Goal: Transaction & Acquisition: Book appointment/travel/reservation

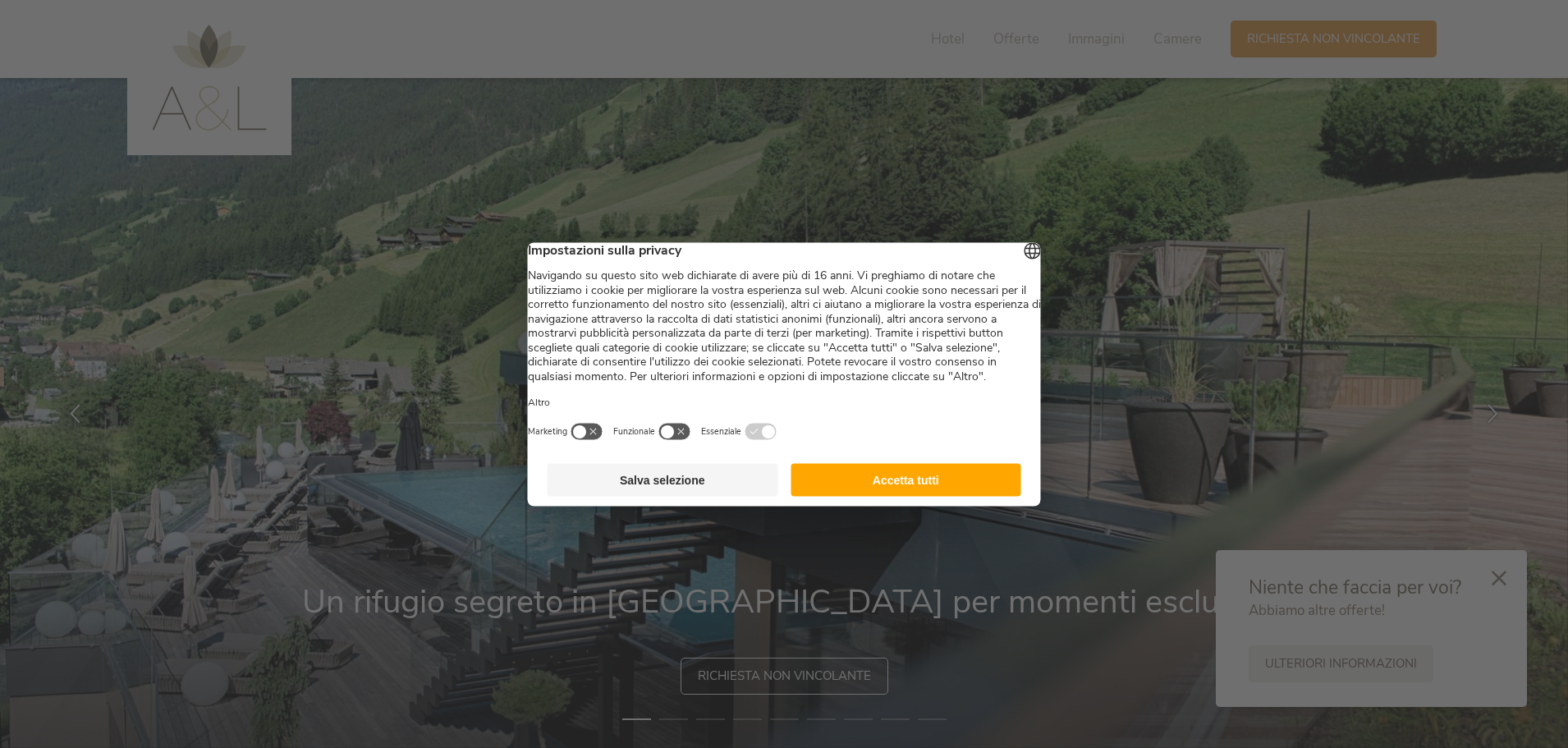
click at [827, 490] on button "Accetta tutti" at bounding box center [905, 479] width 231 height 32
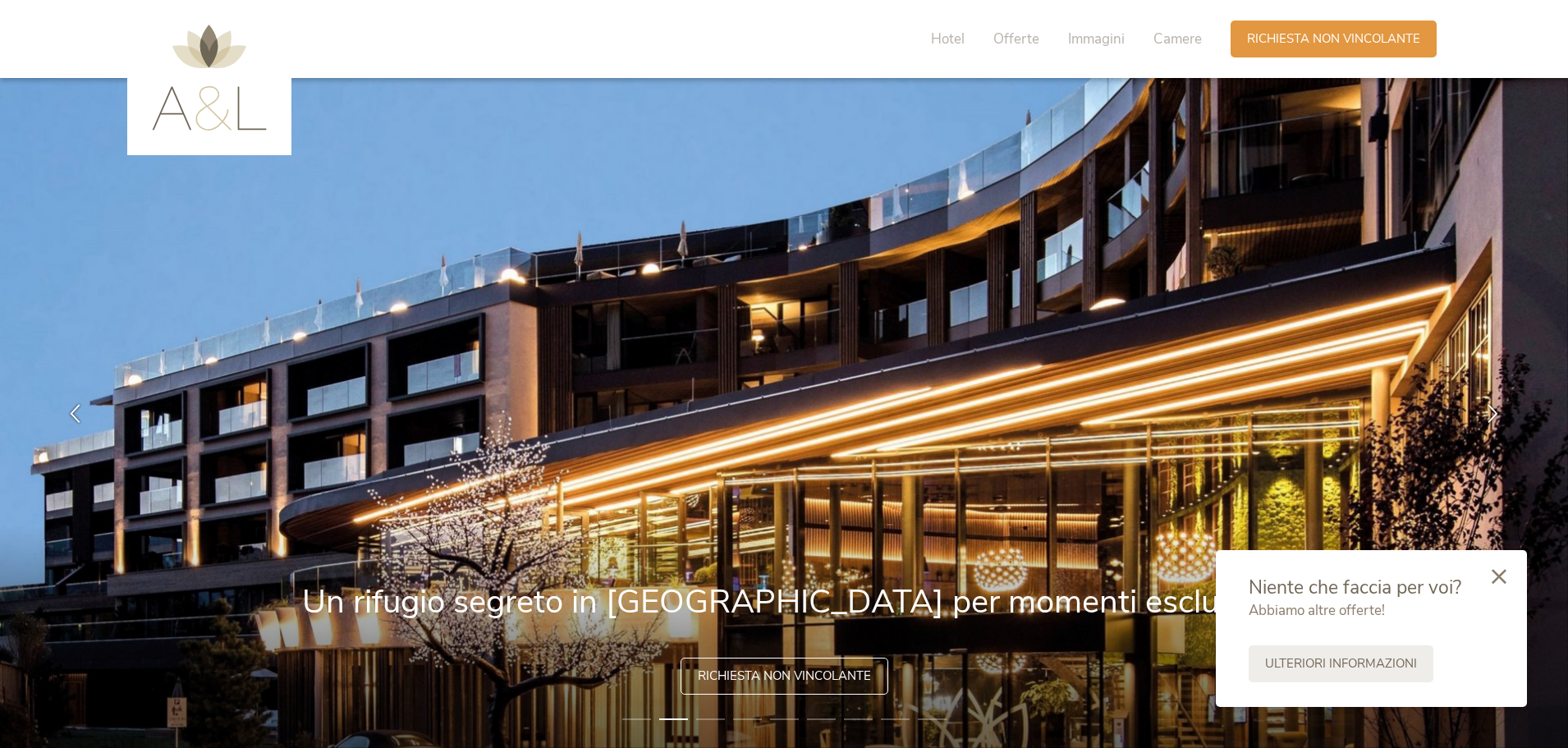
click at [1497, 577] on icon at bounding box center [1499, 576] width 15 height 15
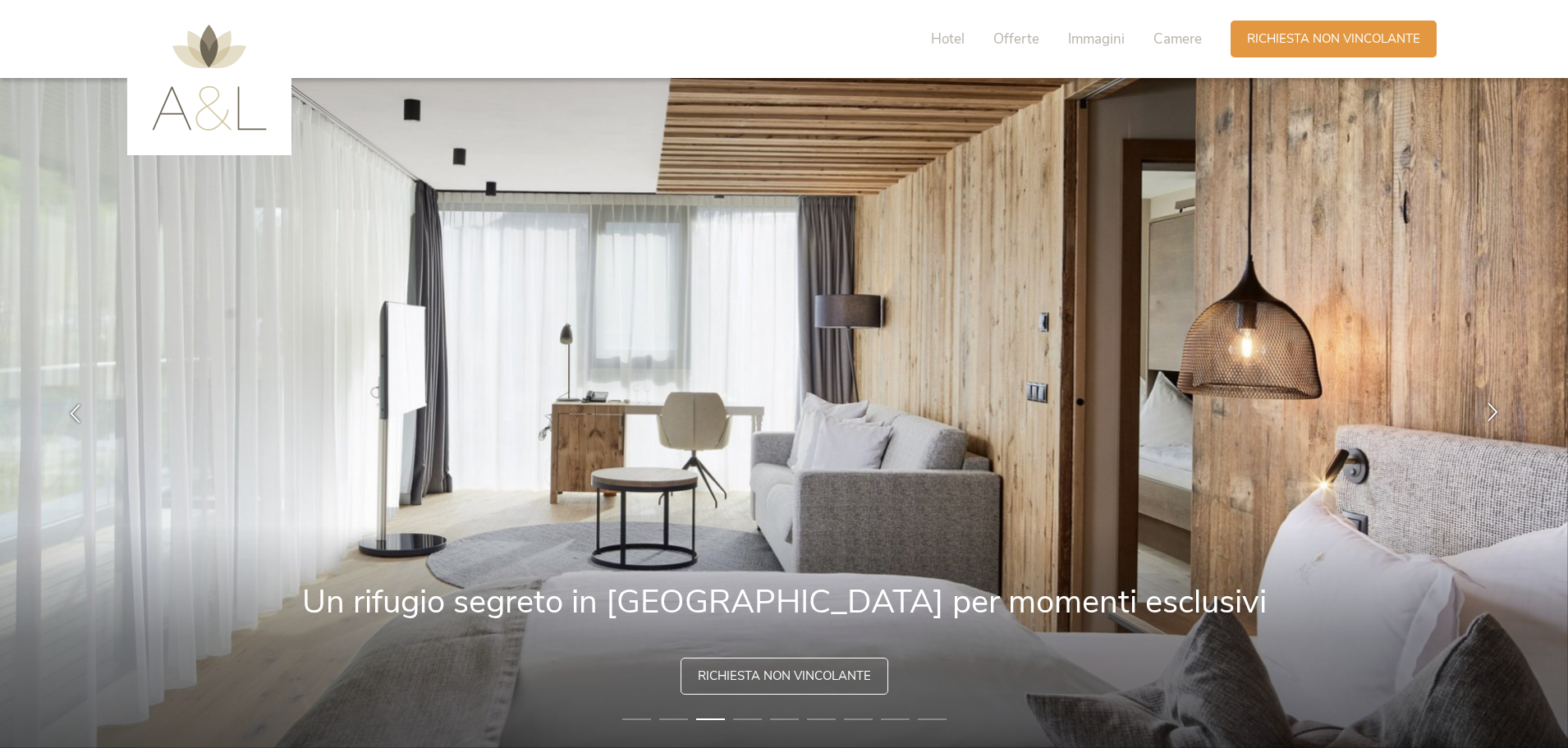
click at [1486, 404] on icon at bounding box center [1492, 411] width 19 height 19
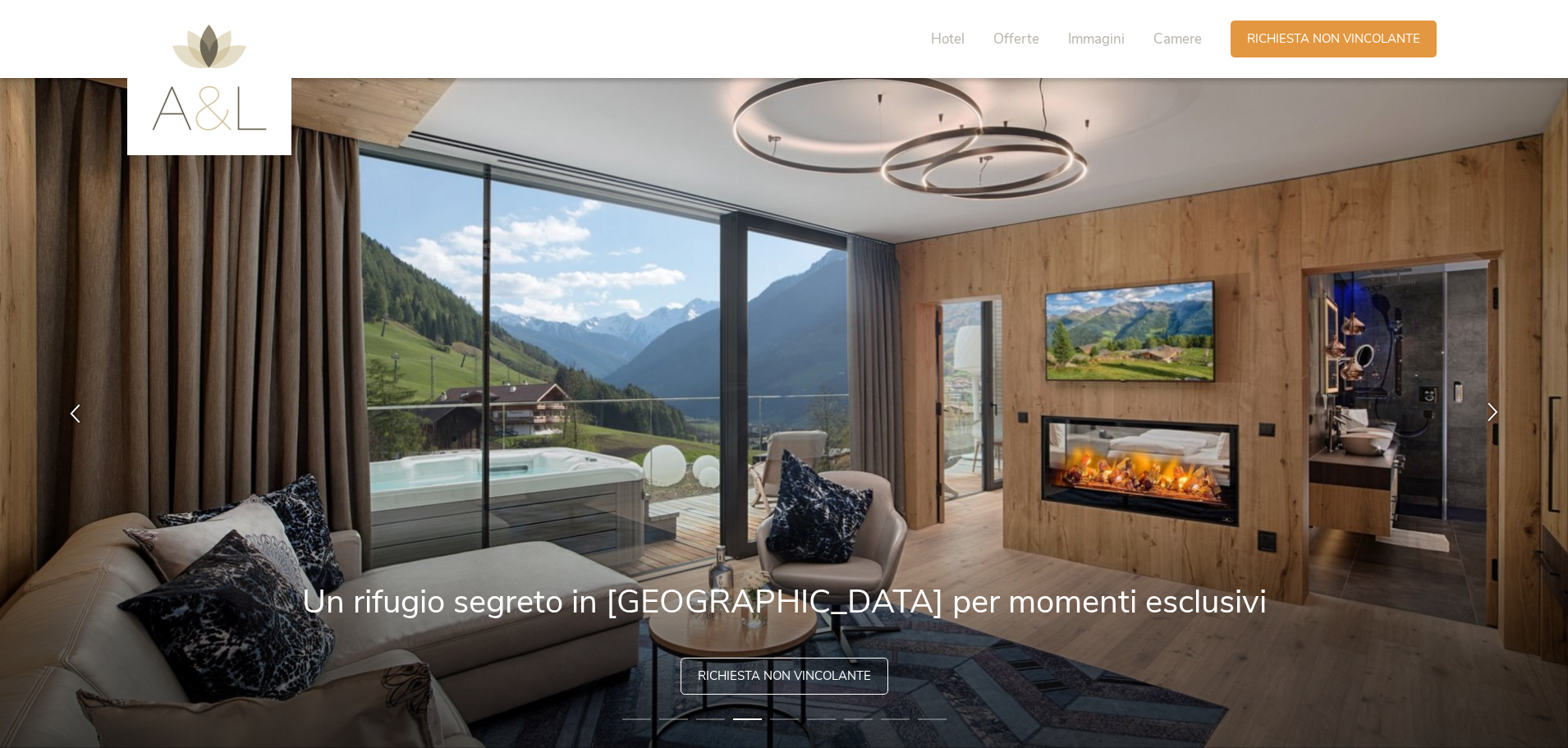
click at [1491, 407] on icon at bounding box center [1492, 411] width 19 height 19
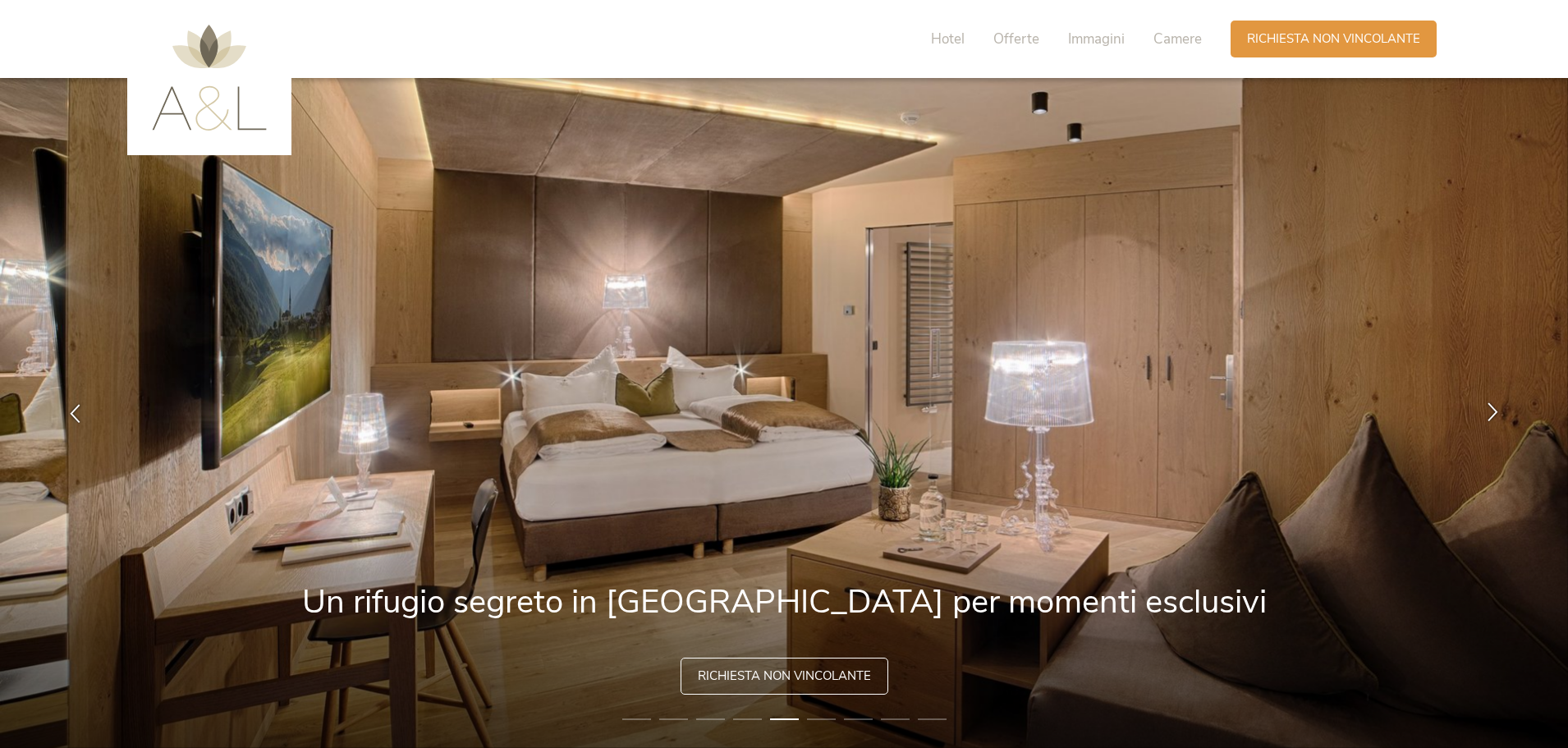
click at [1491, 407] on icon at bounding box center [1492, 411] width 19 height 19
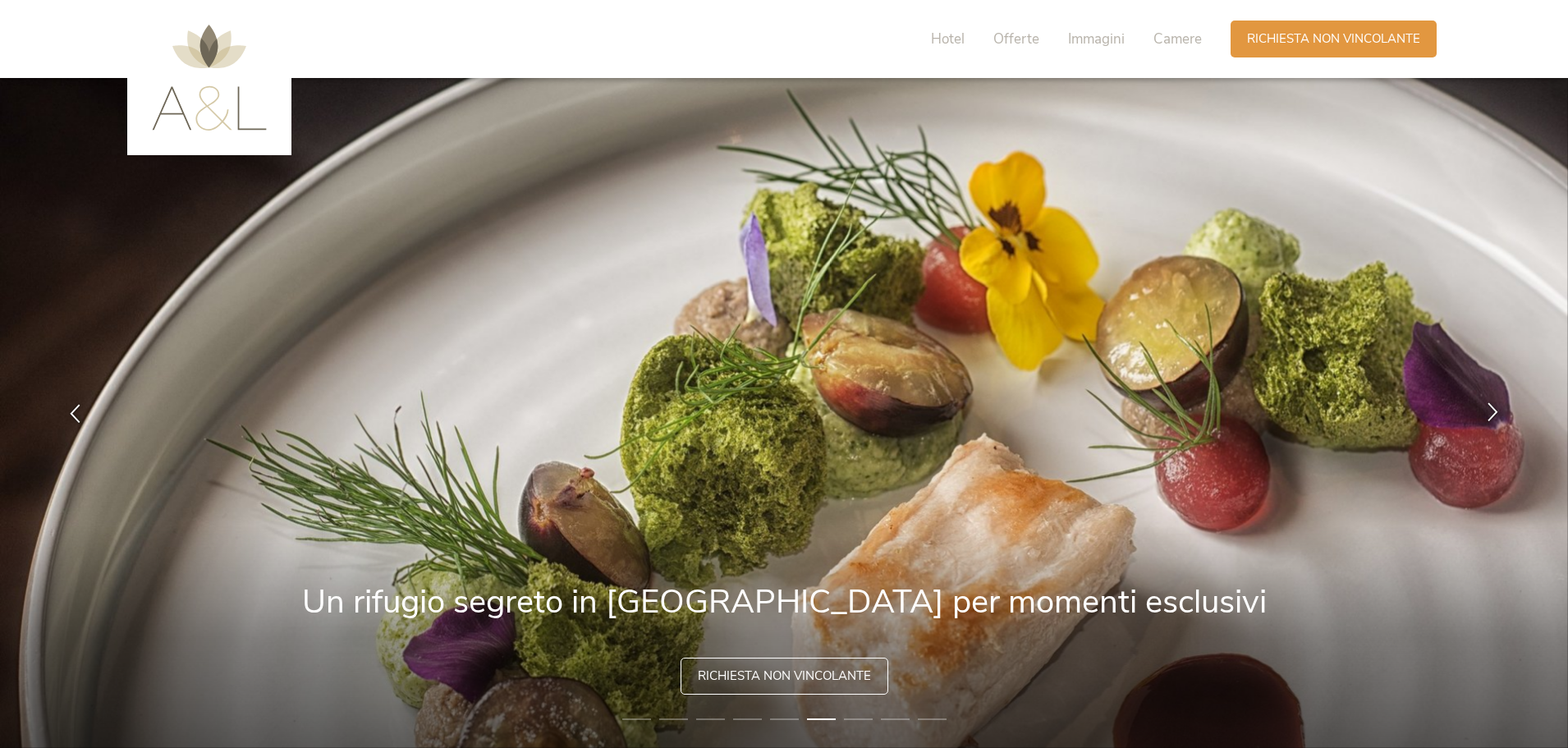
click at [1491, 407] on icon at bounding box center [1492, 411] width 19 height 19
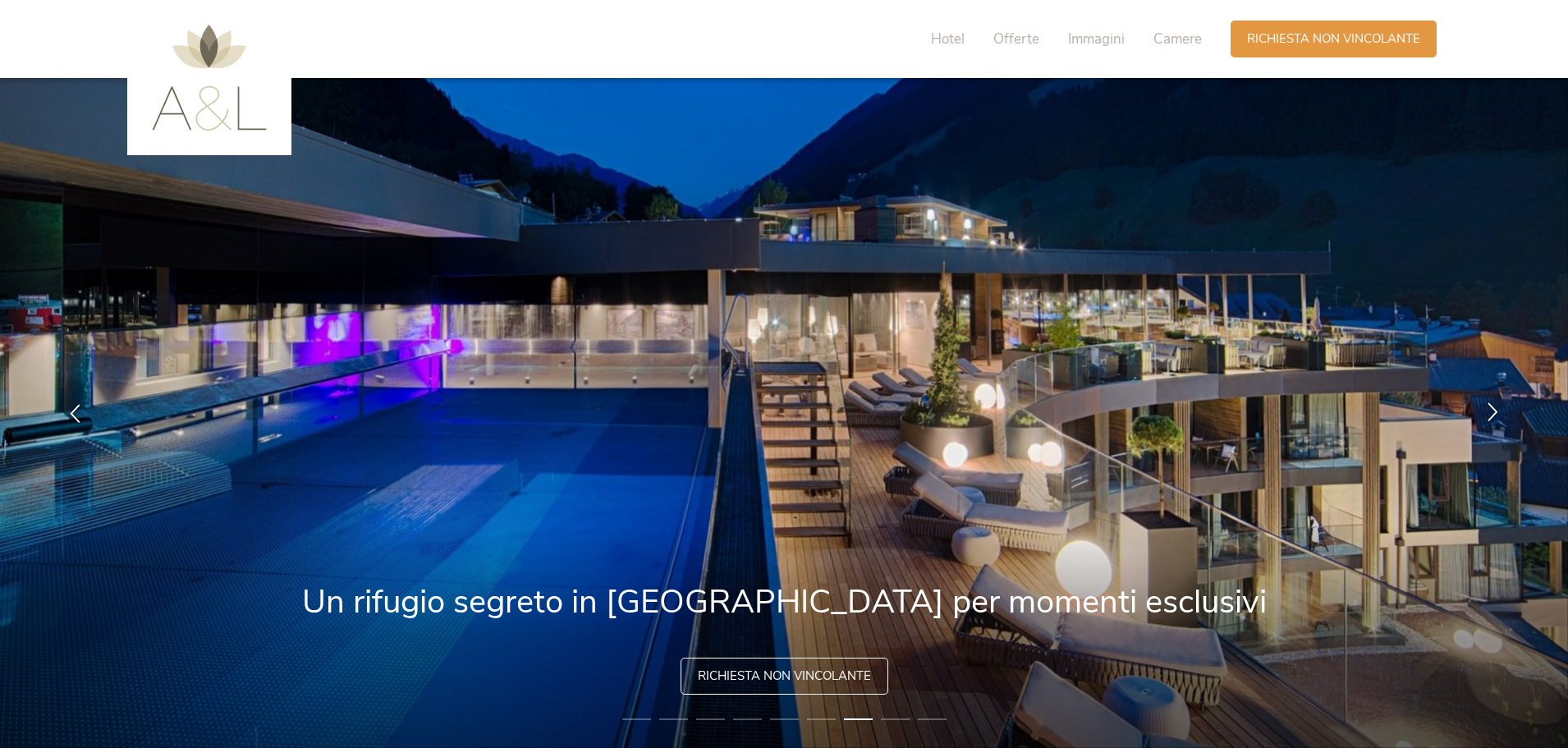
click at [1491, 407] on icon at bounding box center [1492, 411] width 19 height 19
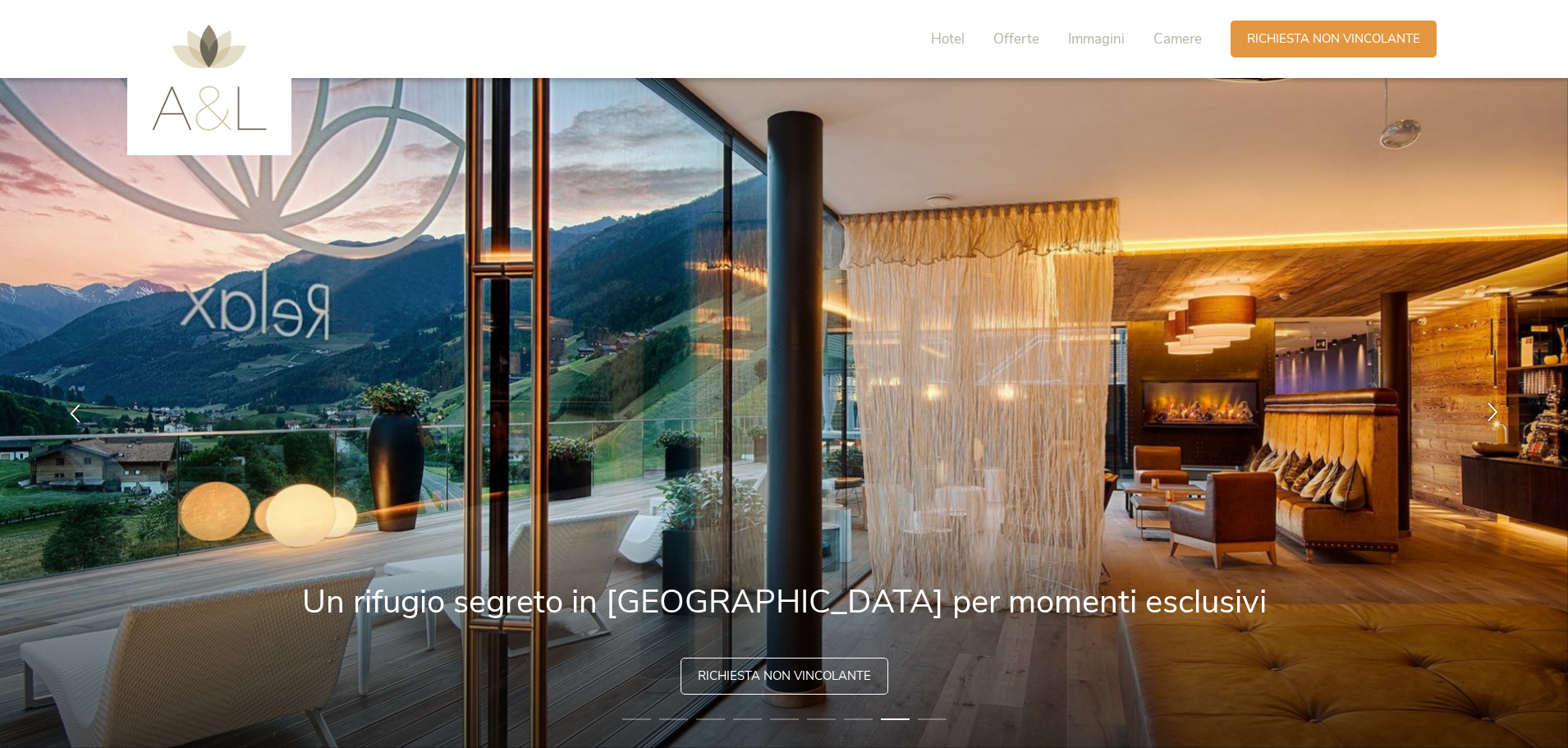
click at [1491, 407] on icon at bounding box center [1492, 411] width 19 height 19
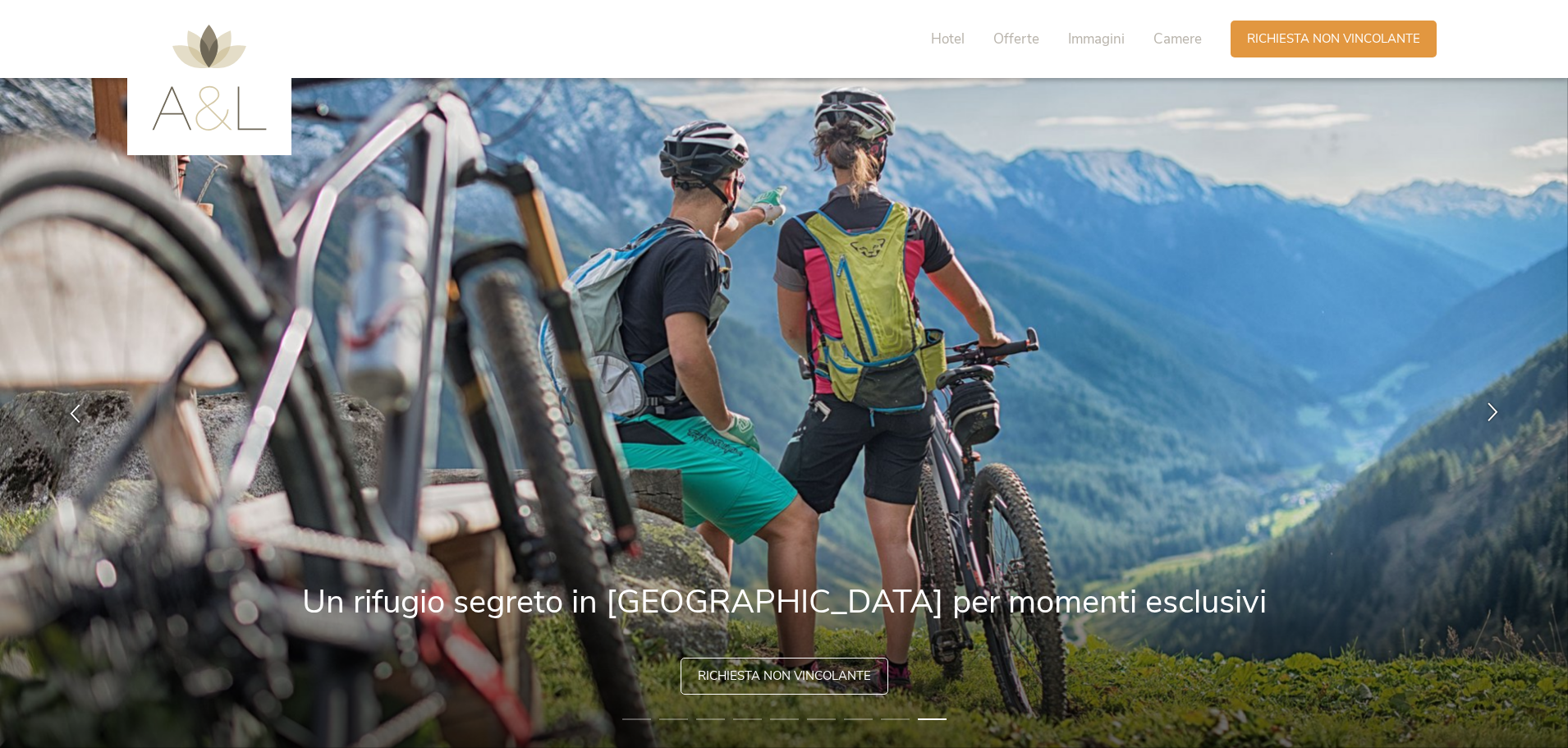
click at [1491, 407] on icon at bounding box center [1492, 411] width 19 height 19
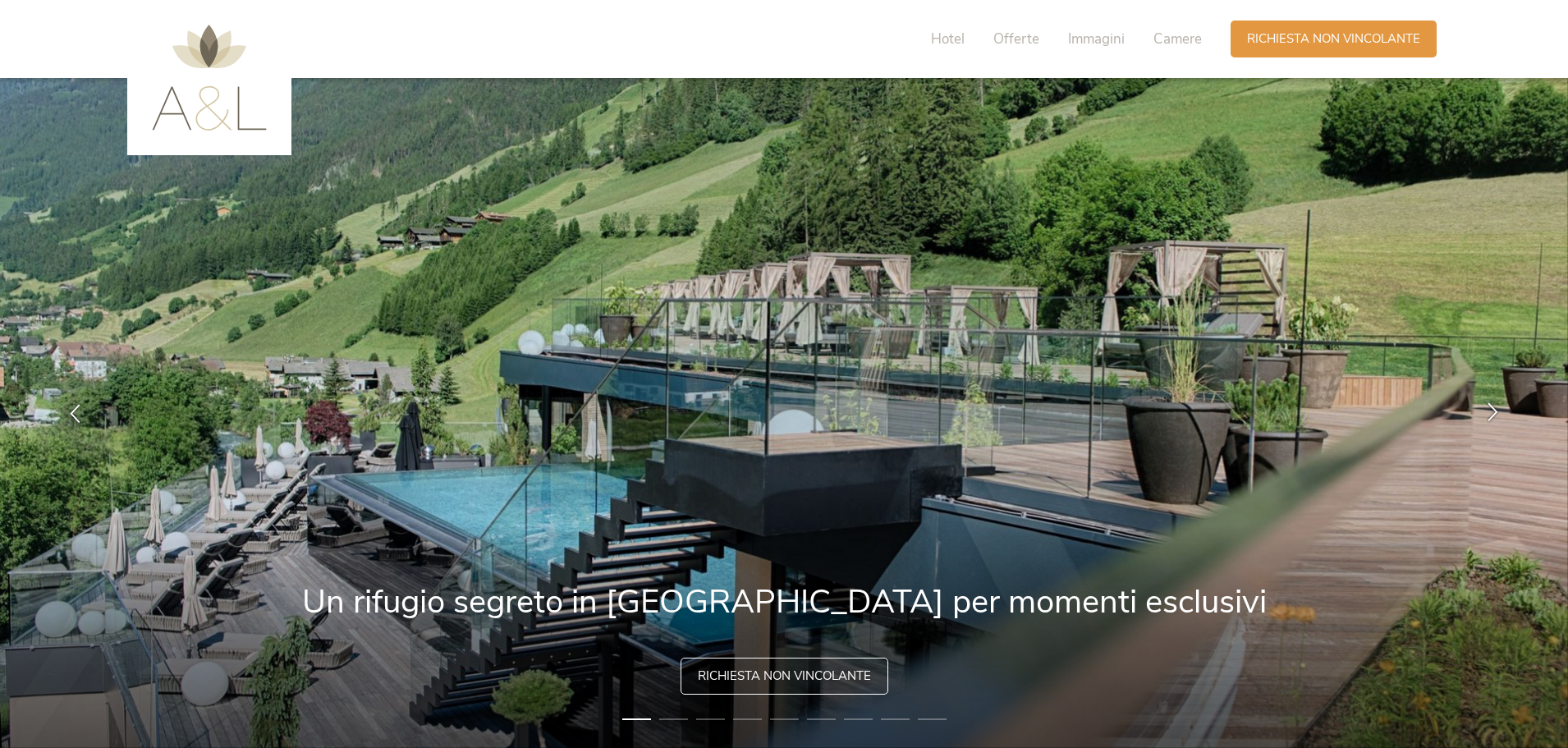
click at [1491, 407] on icon at bounding box center [1492, 411] width 19 height 19
click at [947, 37] on span "Hotel" at bounding box center [948, 38] width 33 height 19
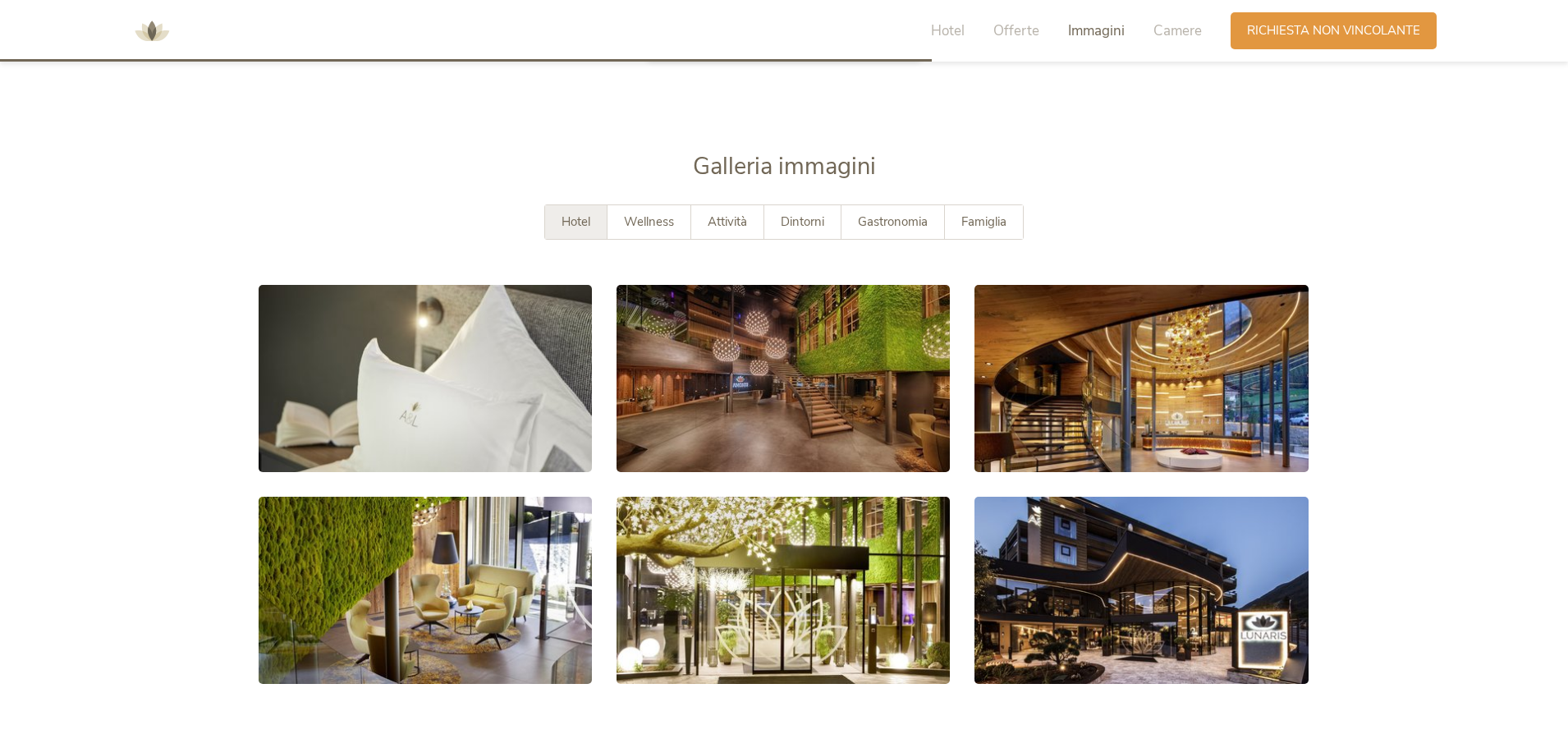
scroll to position [2940, 0]
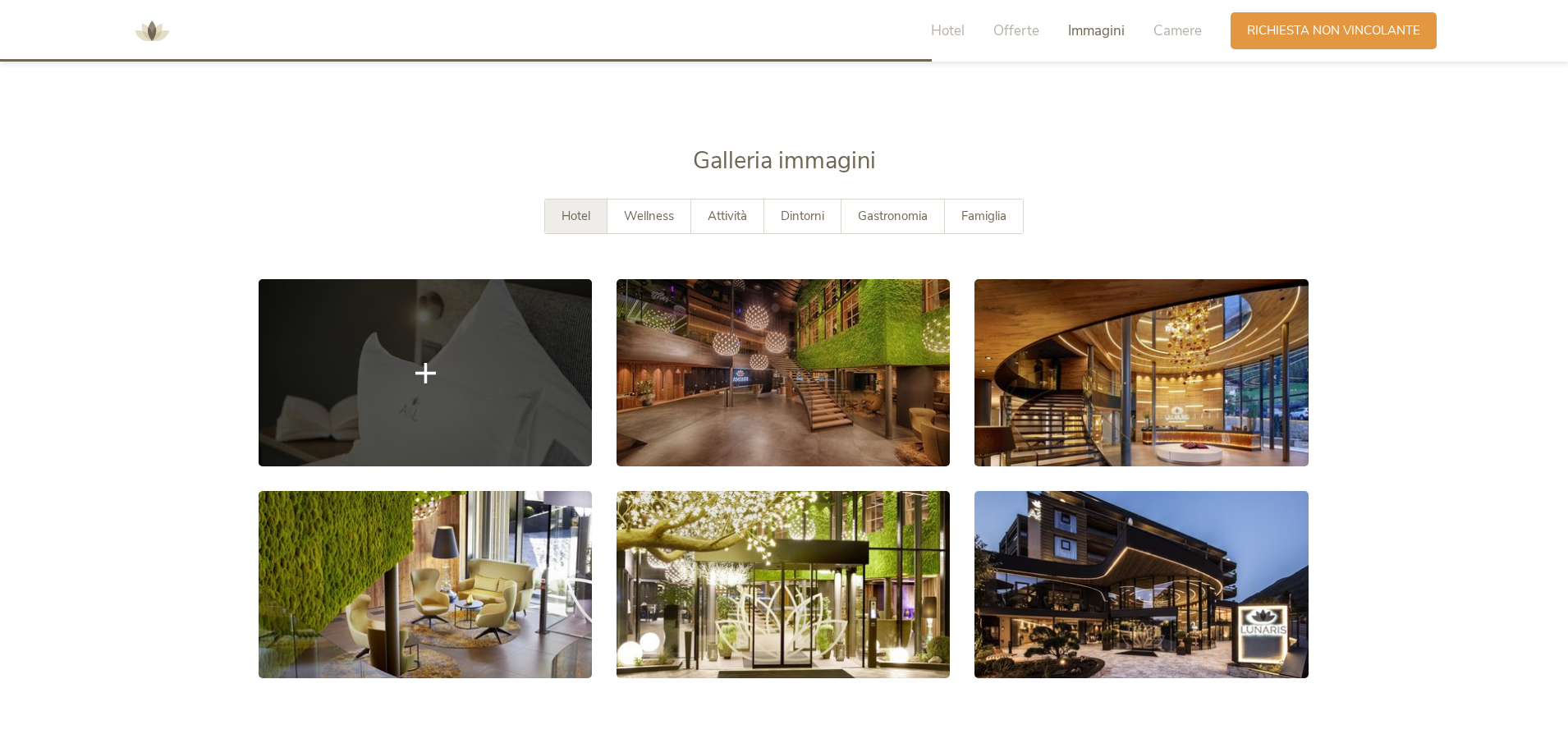
click at [463, 387] on link at bounding box center [425, 372] width 333 height 187
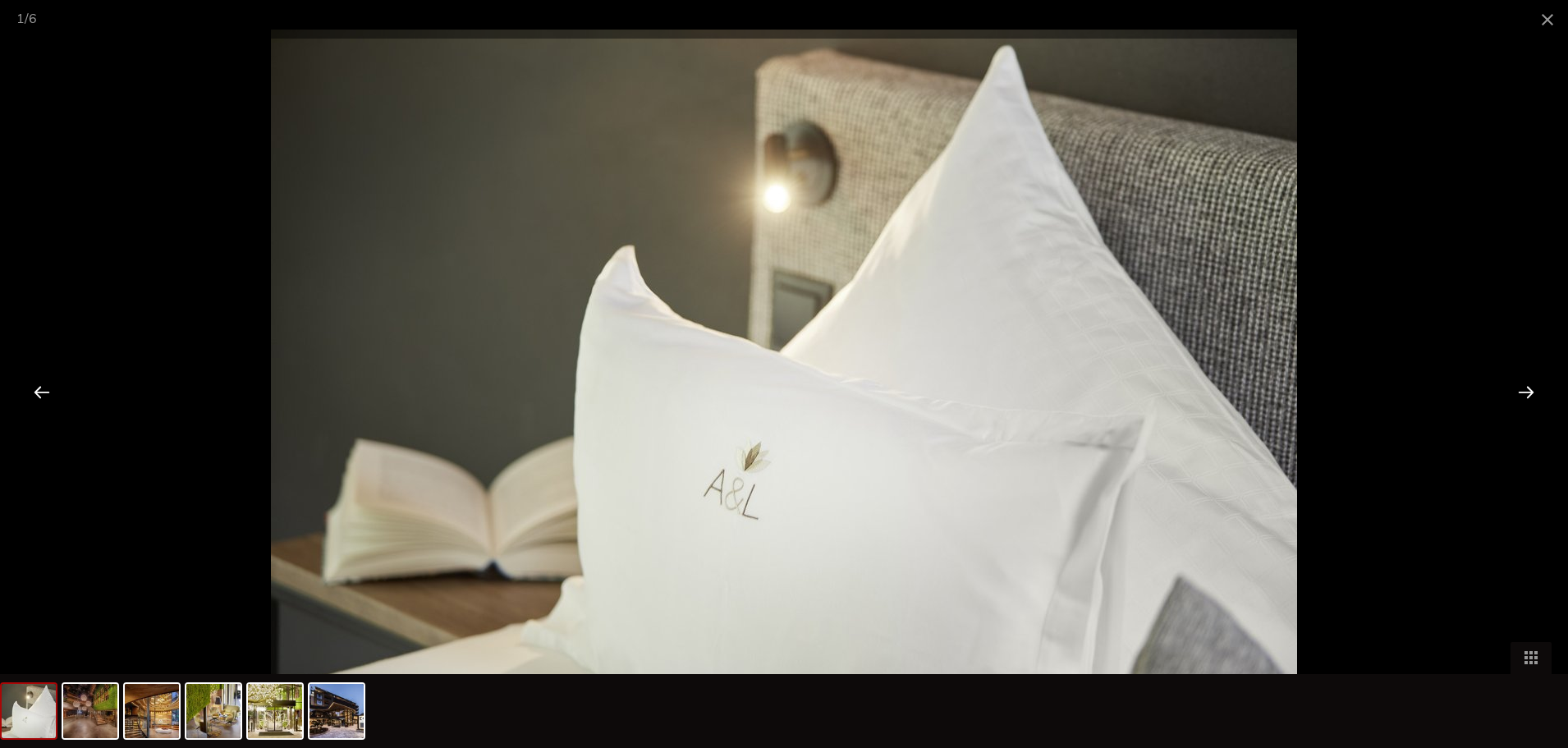
click at [1531, 391] on div at bounding box center [1526, 391] width 51 height 51
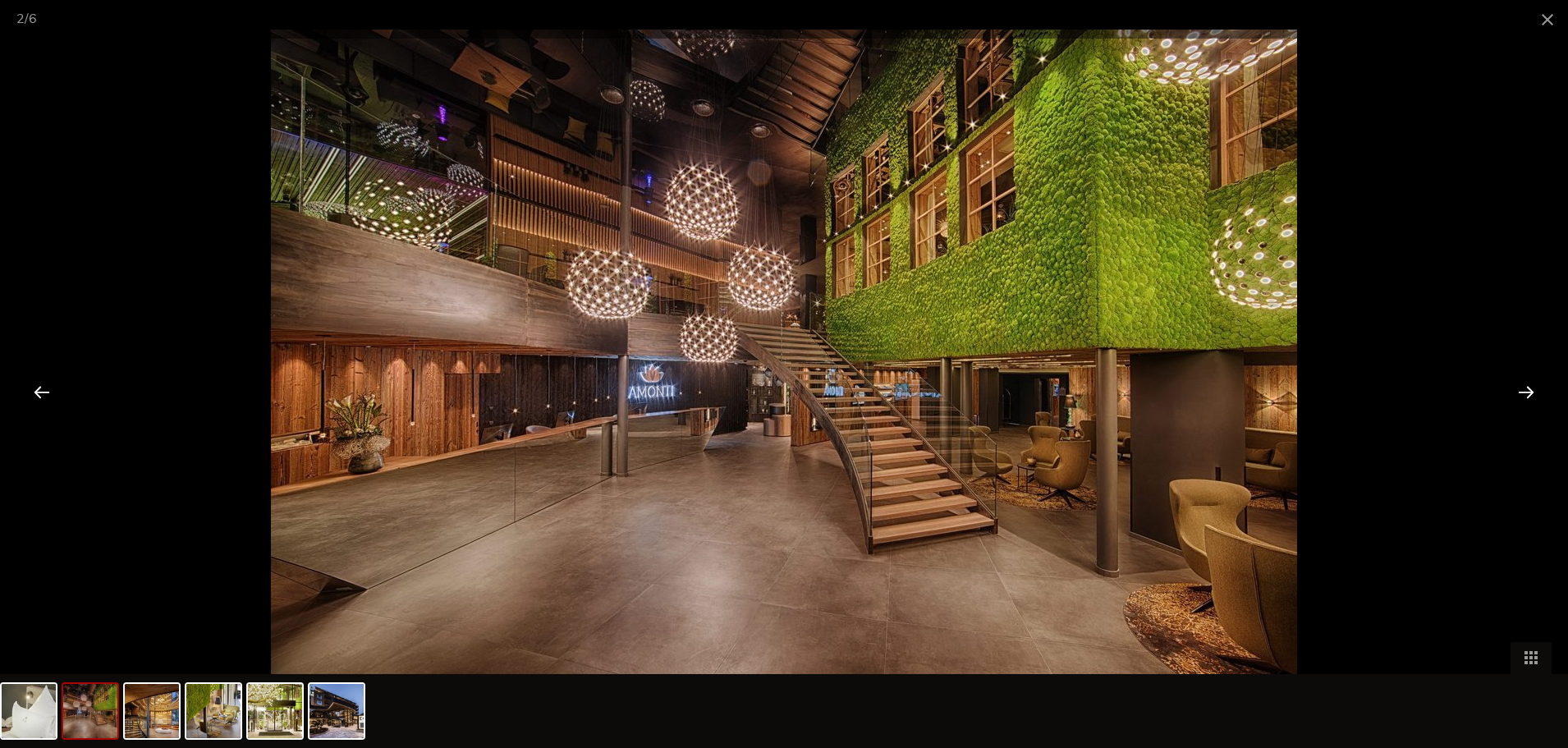
click at [1531, 391] on div at bounding box center [1526, 391] width 51 height 51
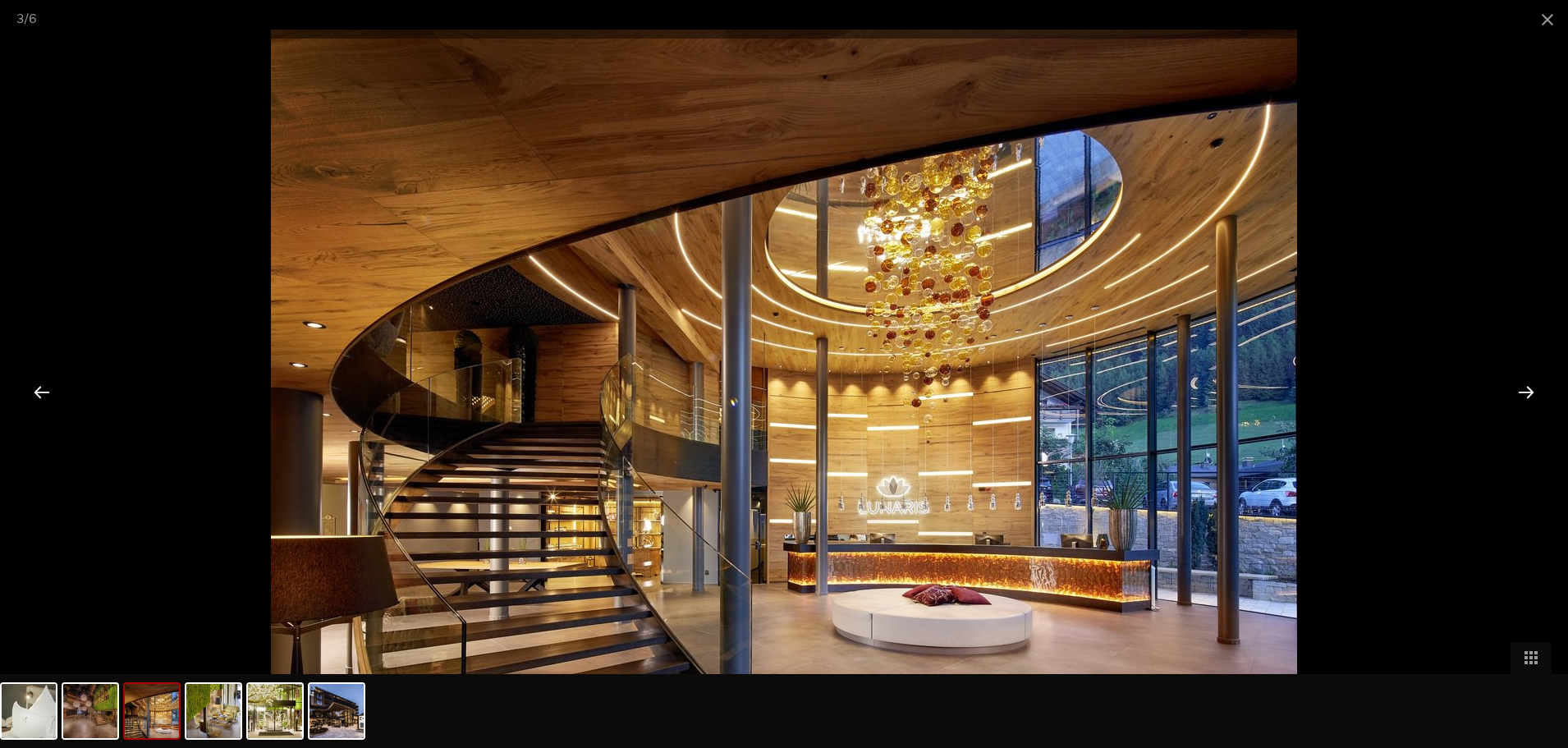
click at [1530, 391] on div at bounding box center [1526, 391] width 51 height 51
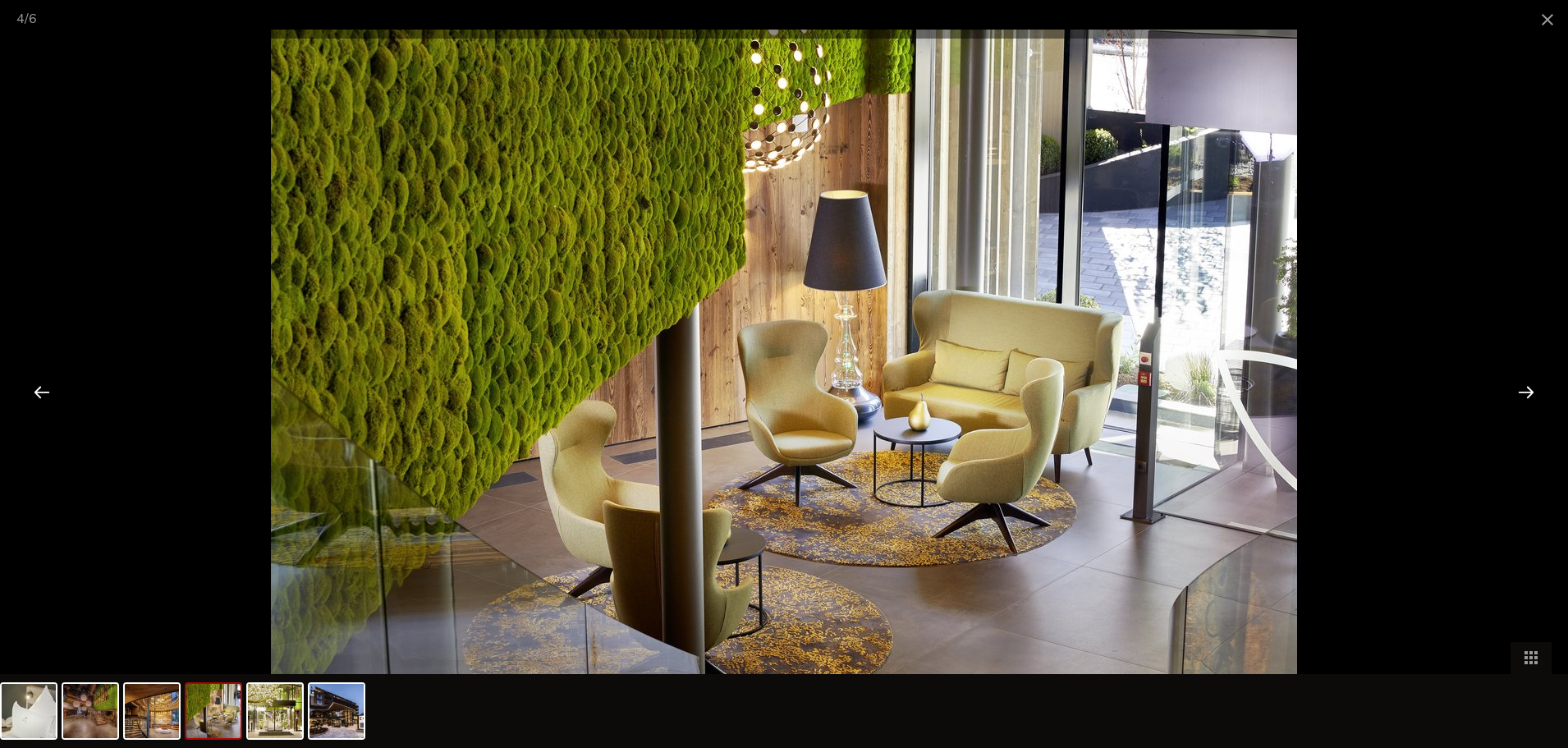
click at [1530, 391] on div at bounding box center [1526, 391] width 51 height 51
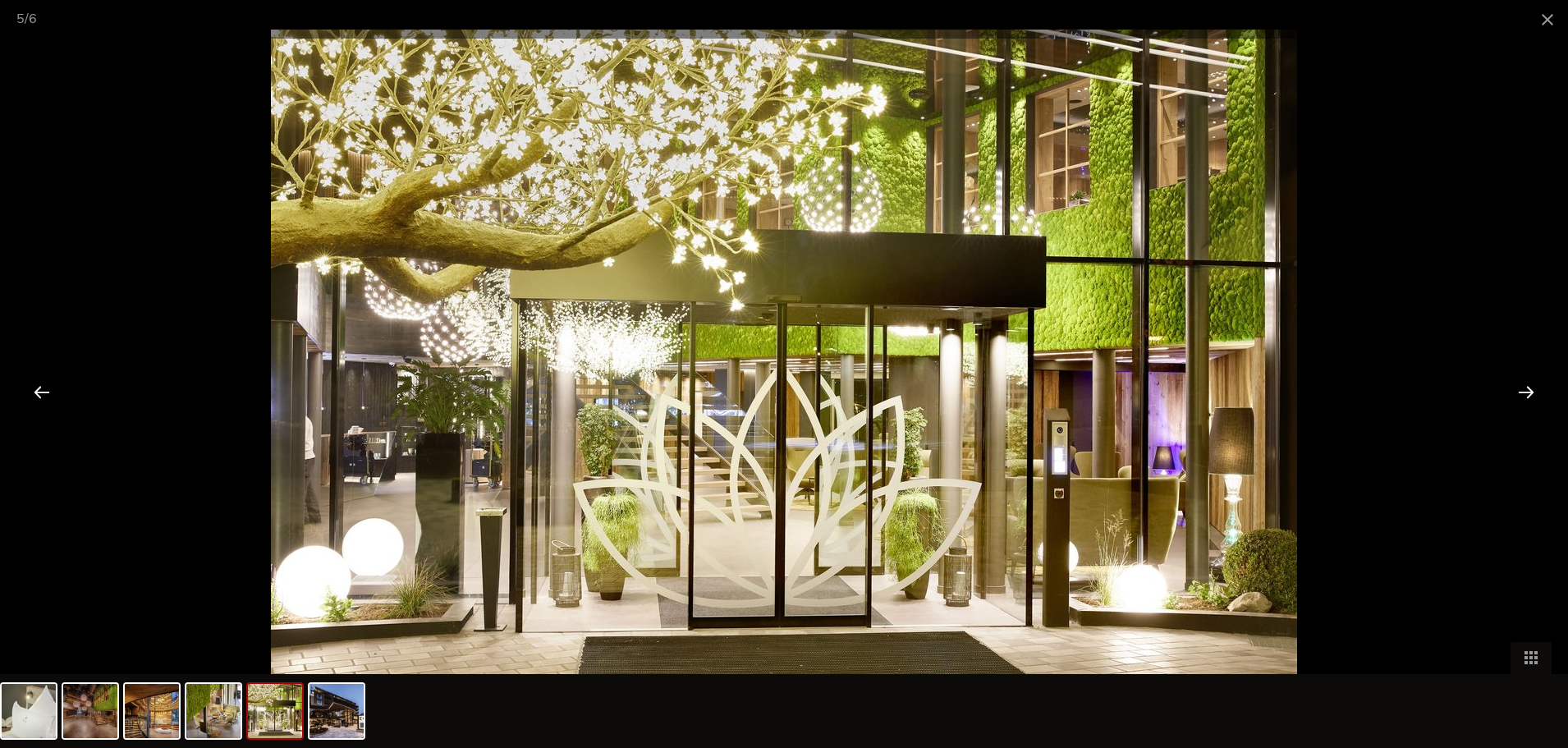
click at [1530, 391] on div at bounding box center [1526, 391] width 51 height 51
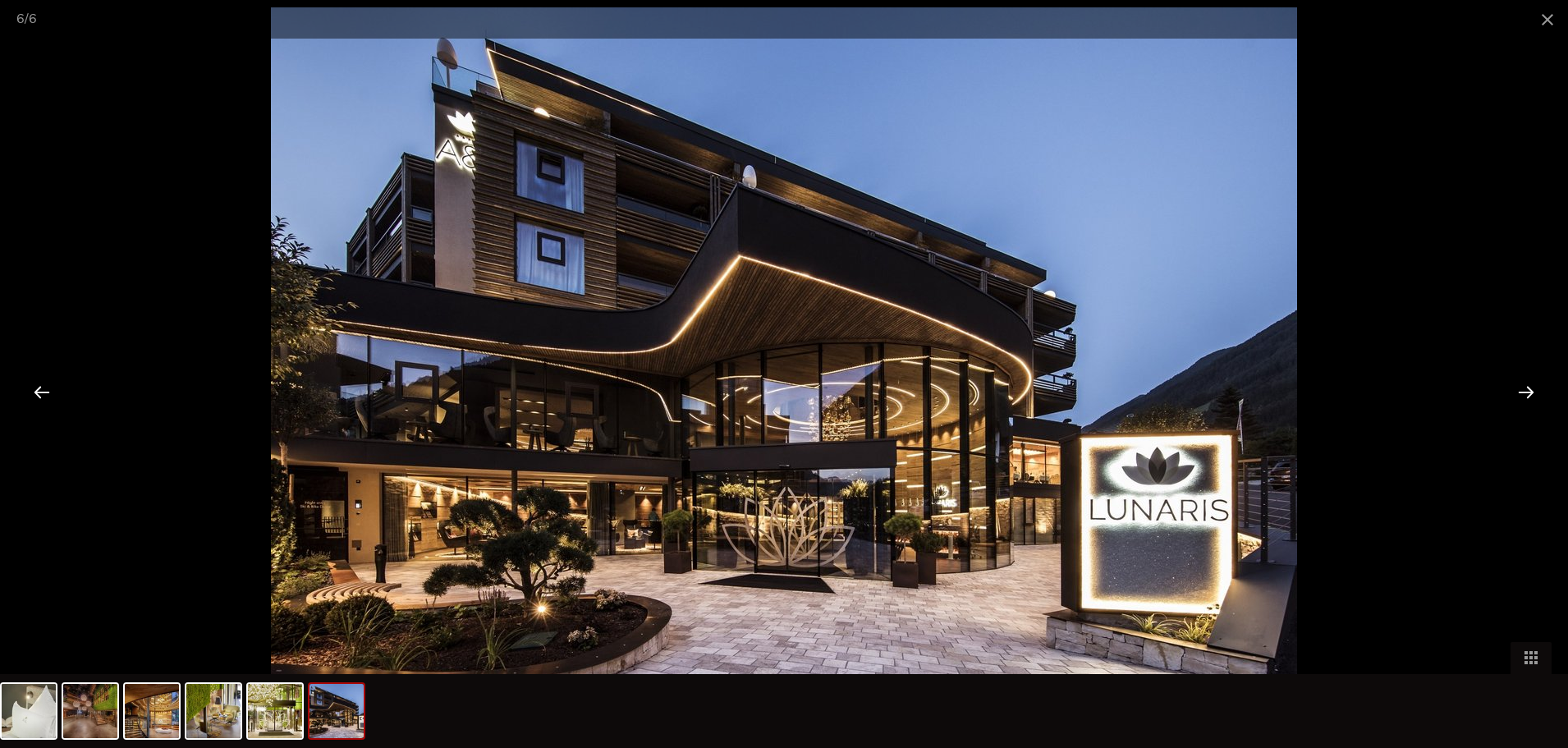
click at [1530, 391] on div at bounding box center [1526, 391] width 51 height 51
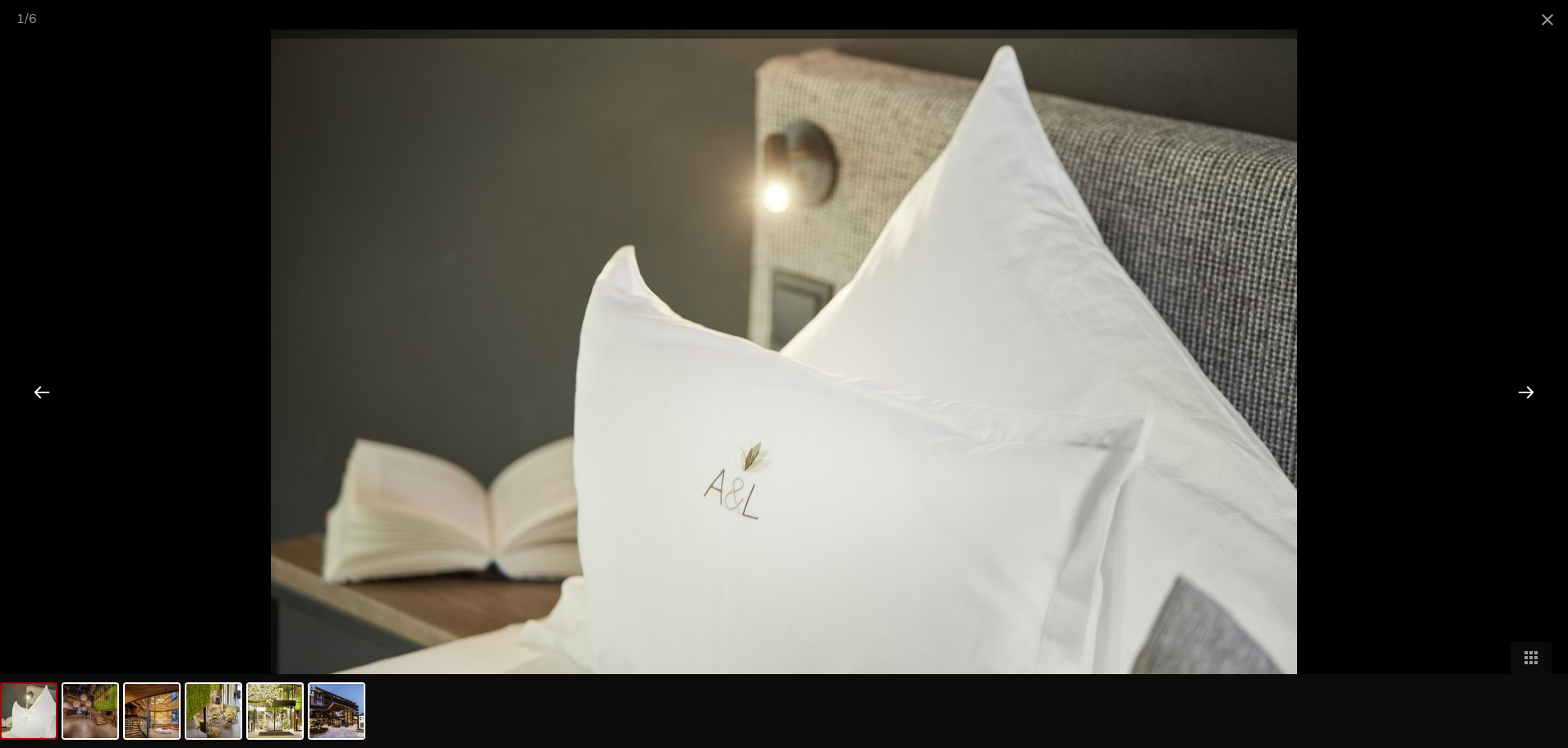
click at [1530, 391] on div at bounding box center [1526, 391] width 51 height 51
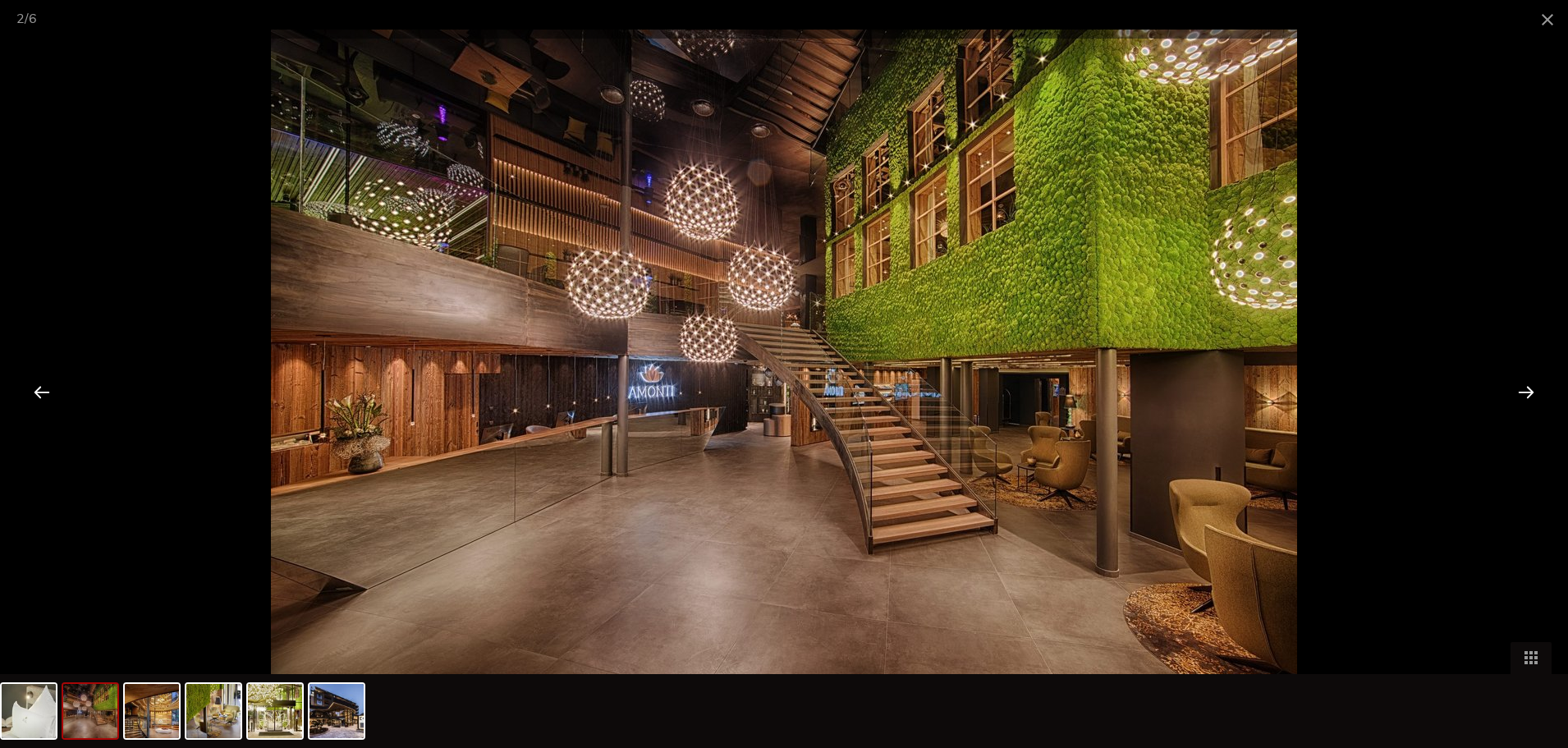
scroll to position [3432, 0]
click at [1542, 19] on span at bounding box center [1546, 19] width 41 height 38
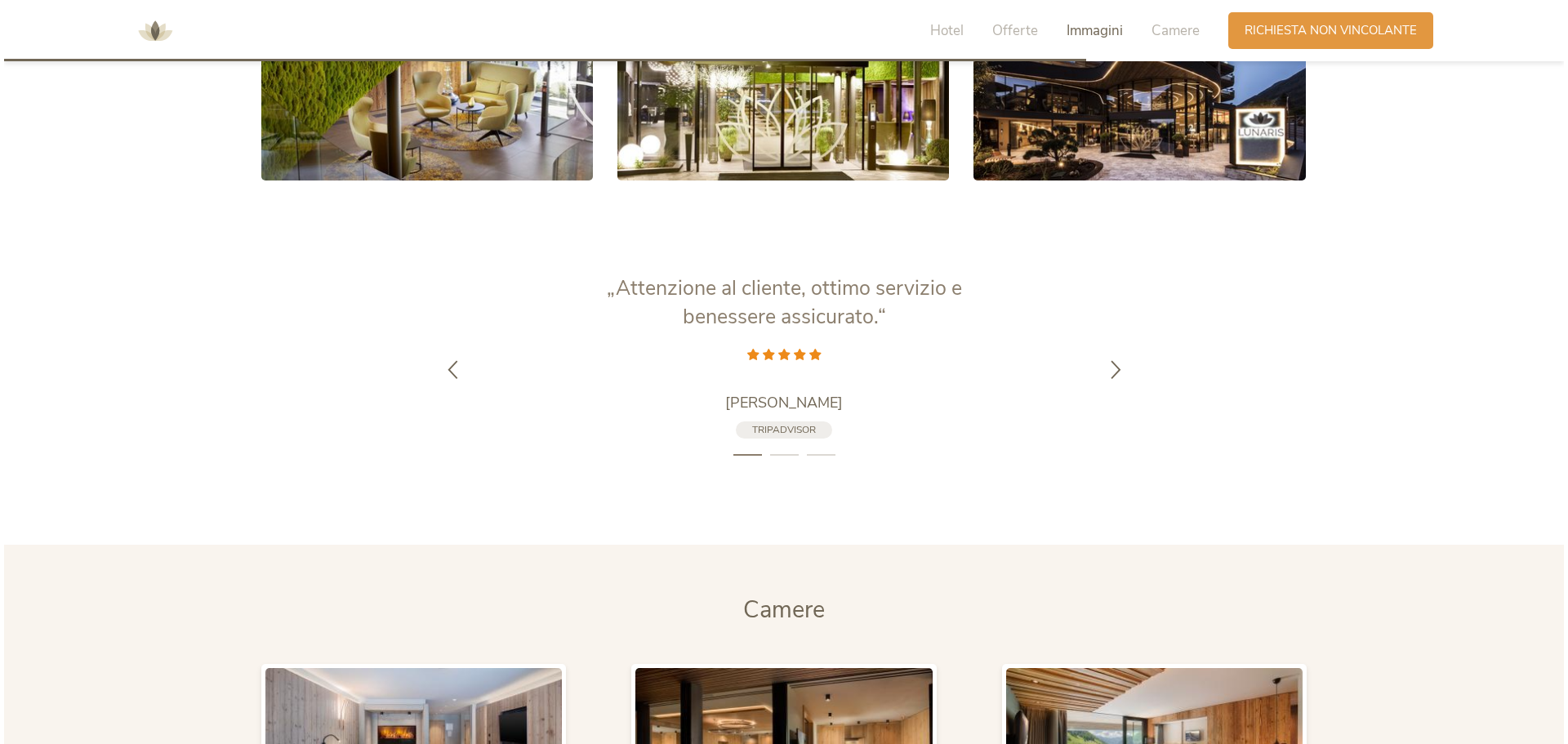
scroll to position [3822, 0]
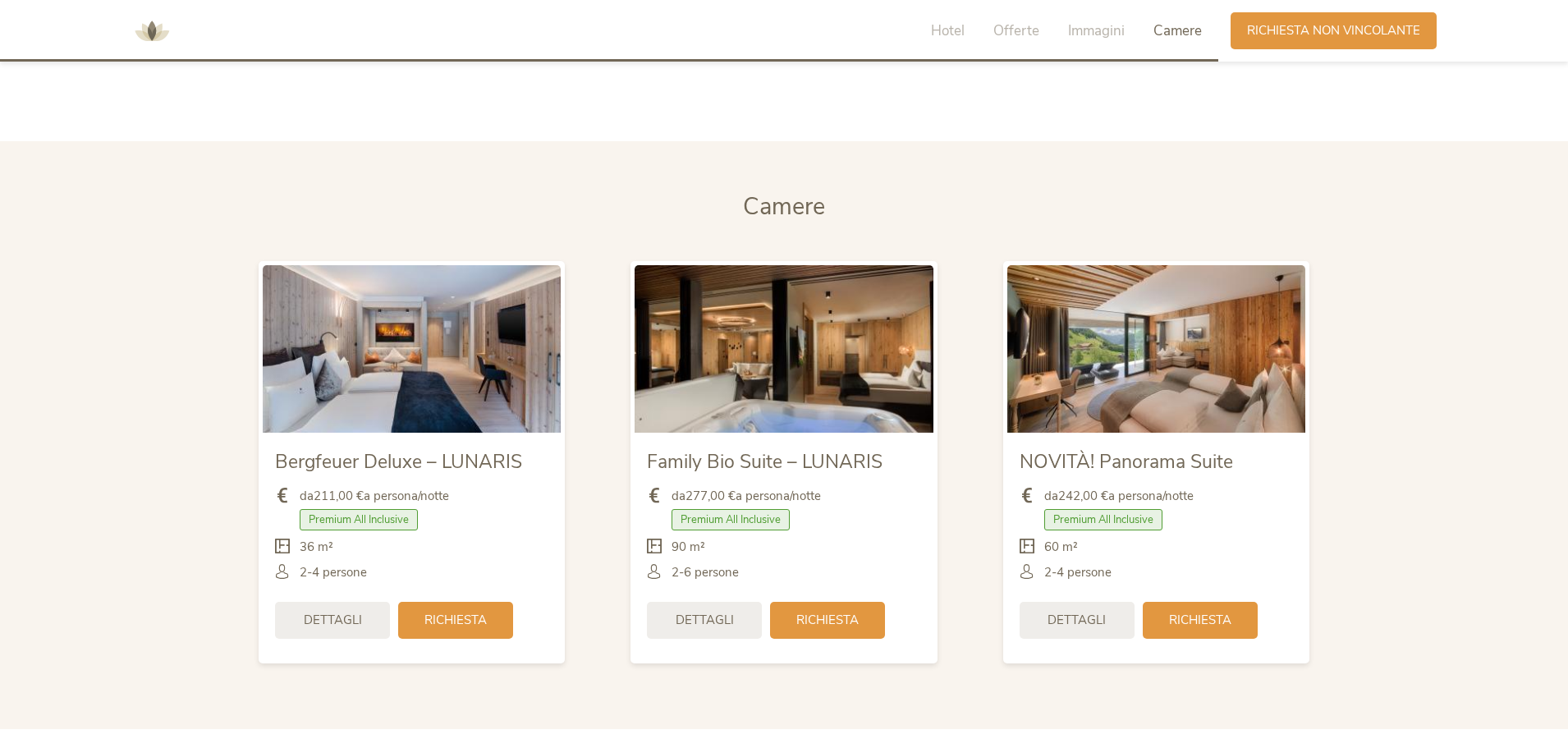
click at [1198, 383] on img at bounding box center [1156, 348] width 298 height 167
click at [1082, 622] on span "Dettagli" at bounding box center [1077, 618] width 58 height 17
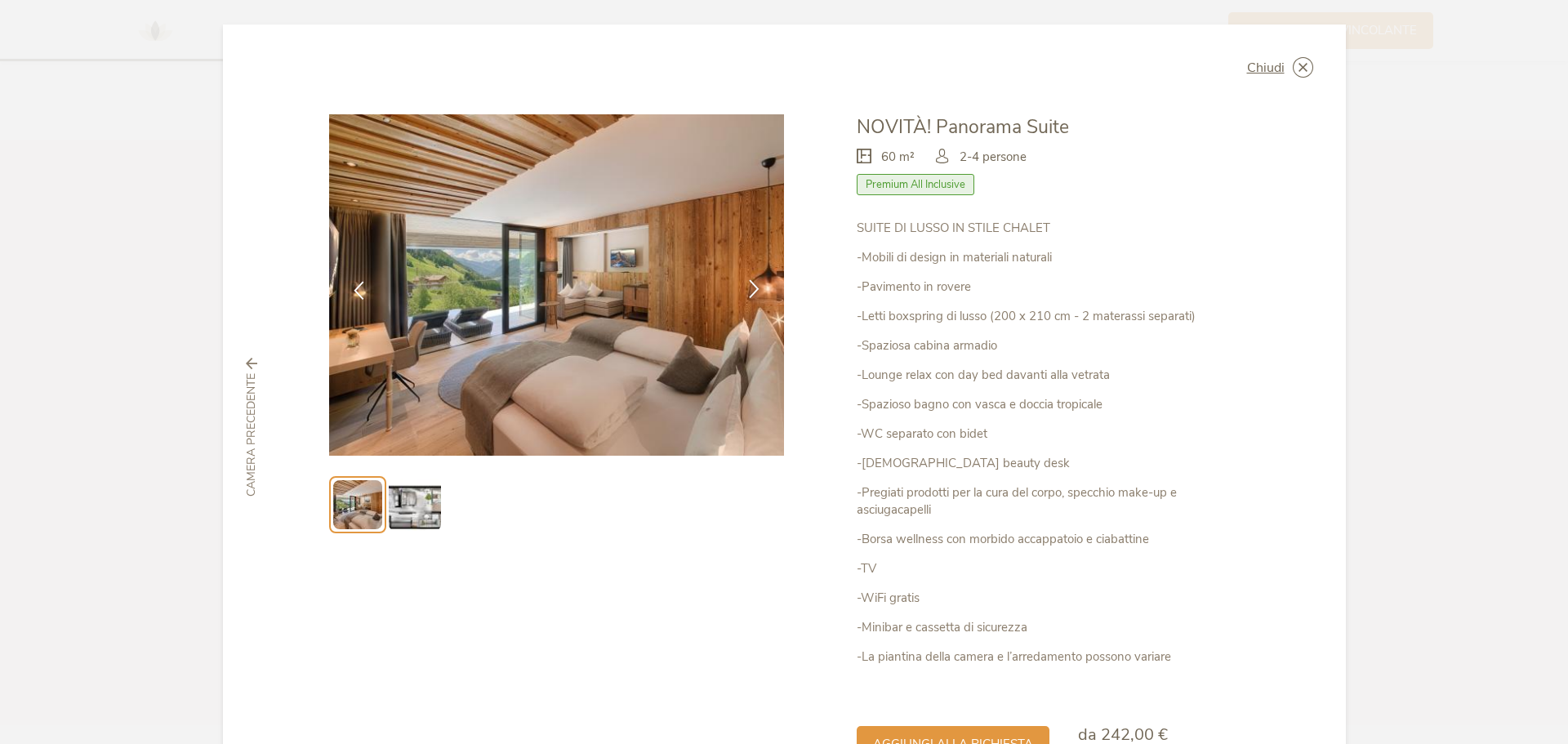
click at [748, 283] on icon at bounding box center [754, 288] width 19 height 19
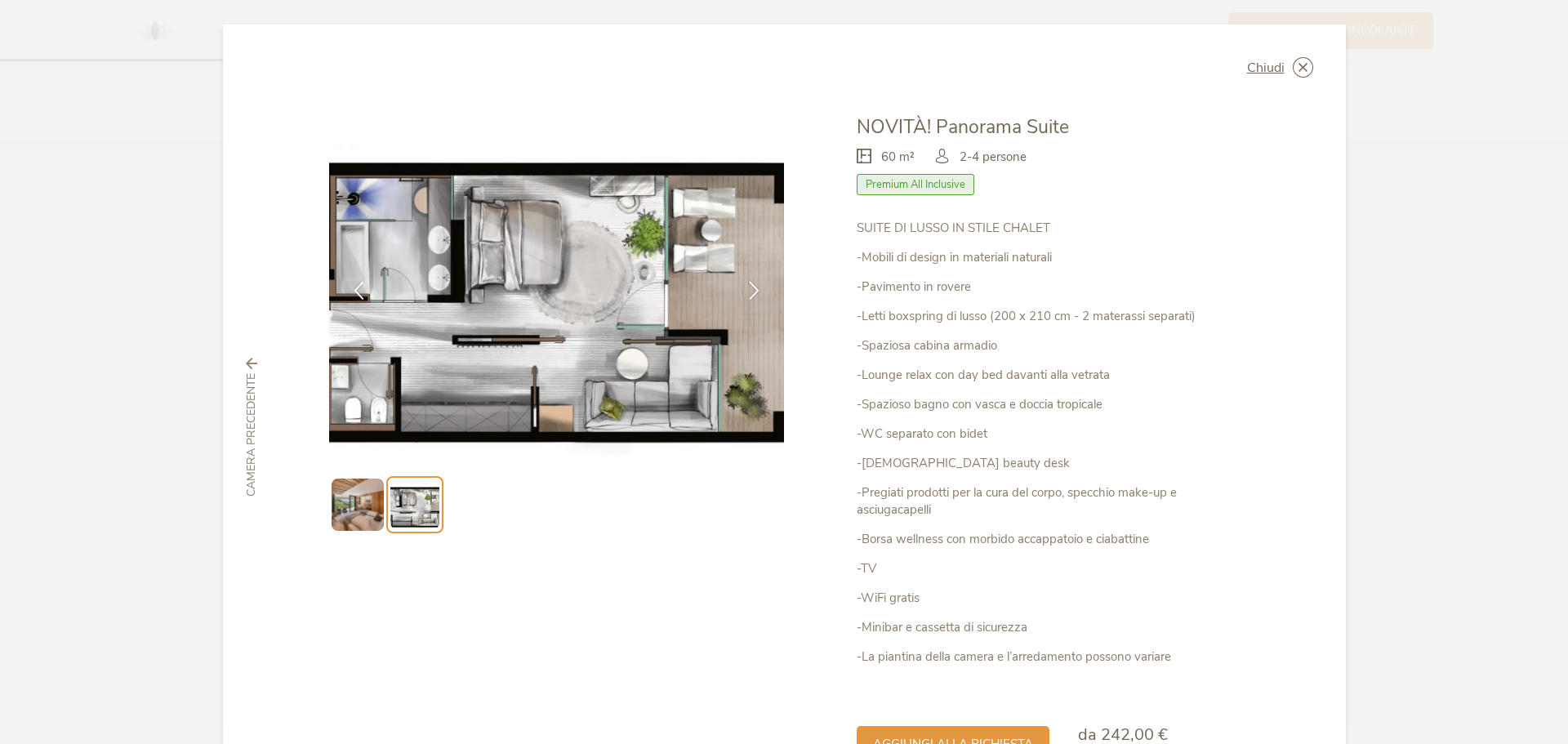
click at [669, 287] on img at bounding box center [557, 285] width 456 height 341
click at [756, 288] on icon at bounding box center [754, 288] width 19 height 19
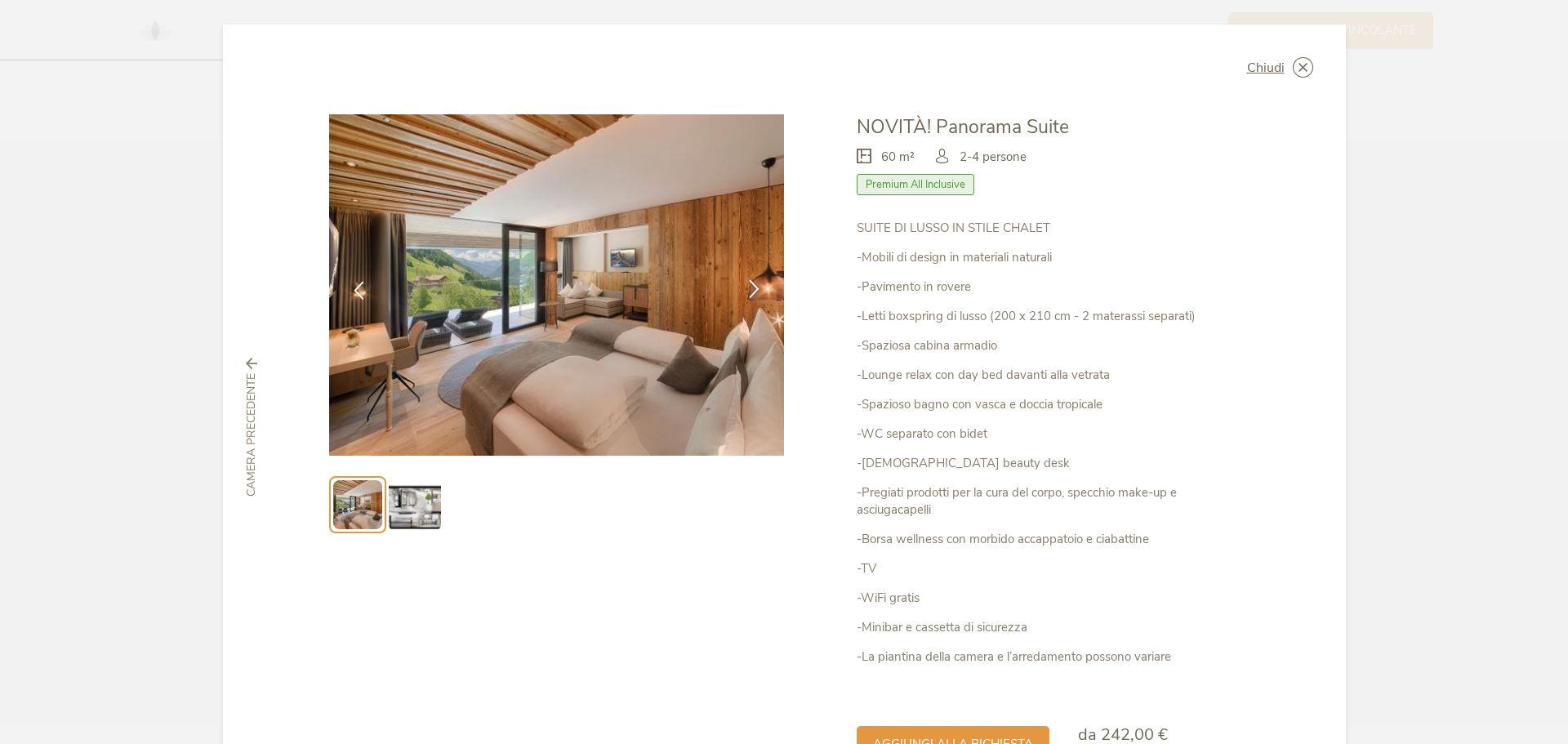
click at [756, 288] on icon at bounding box center [754, 288] width 19 height 19
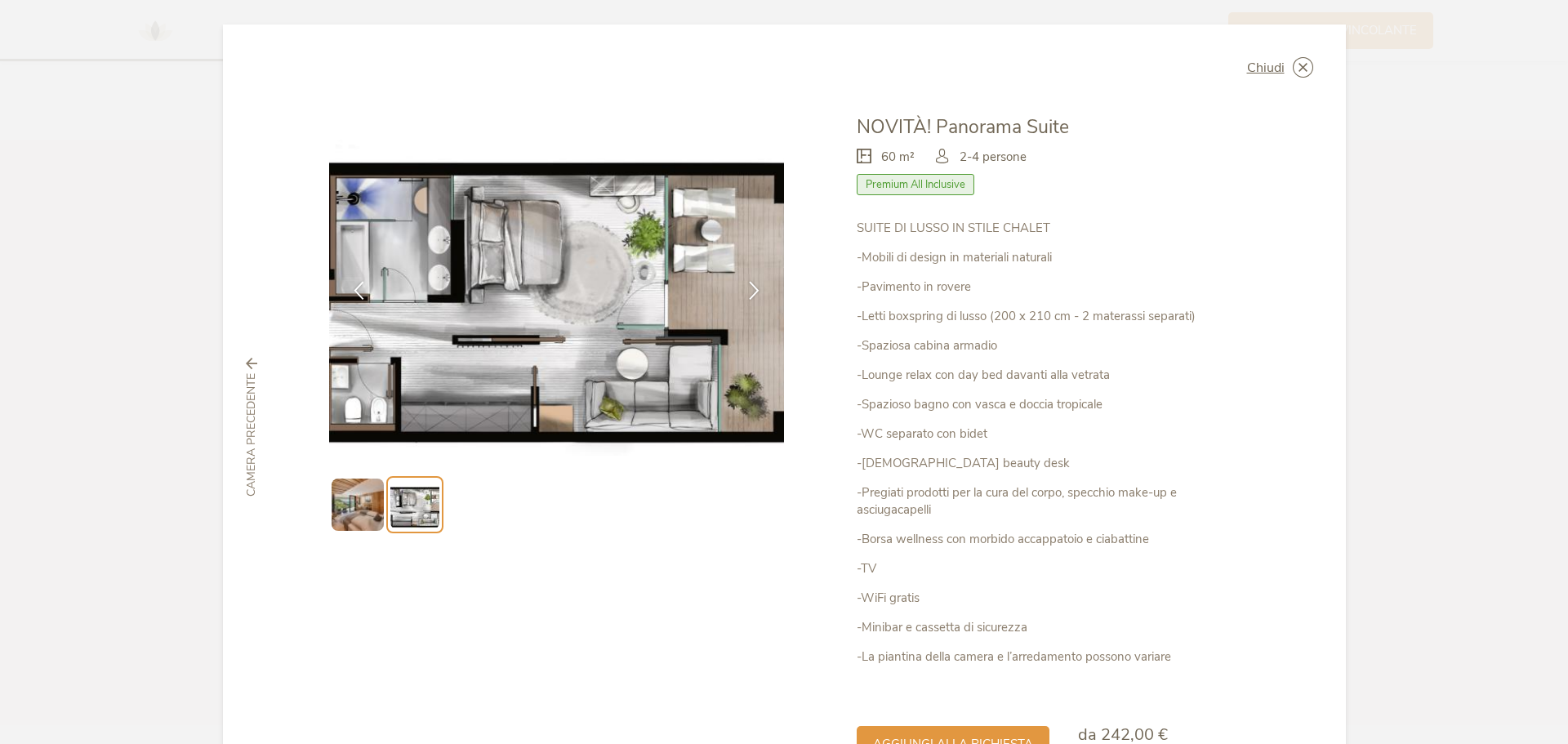
click at [434, 276] on img at bounding box center [557, 285] width 456 height 341
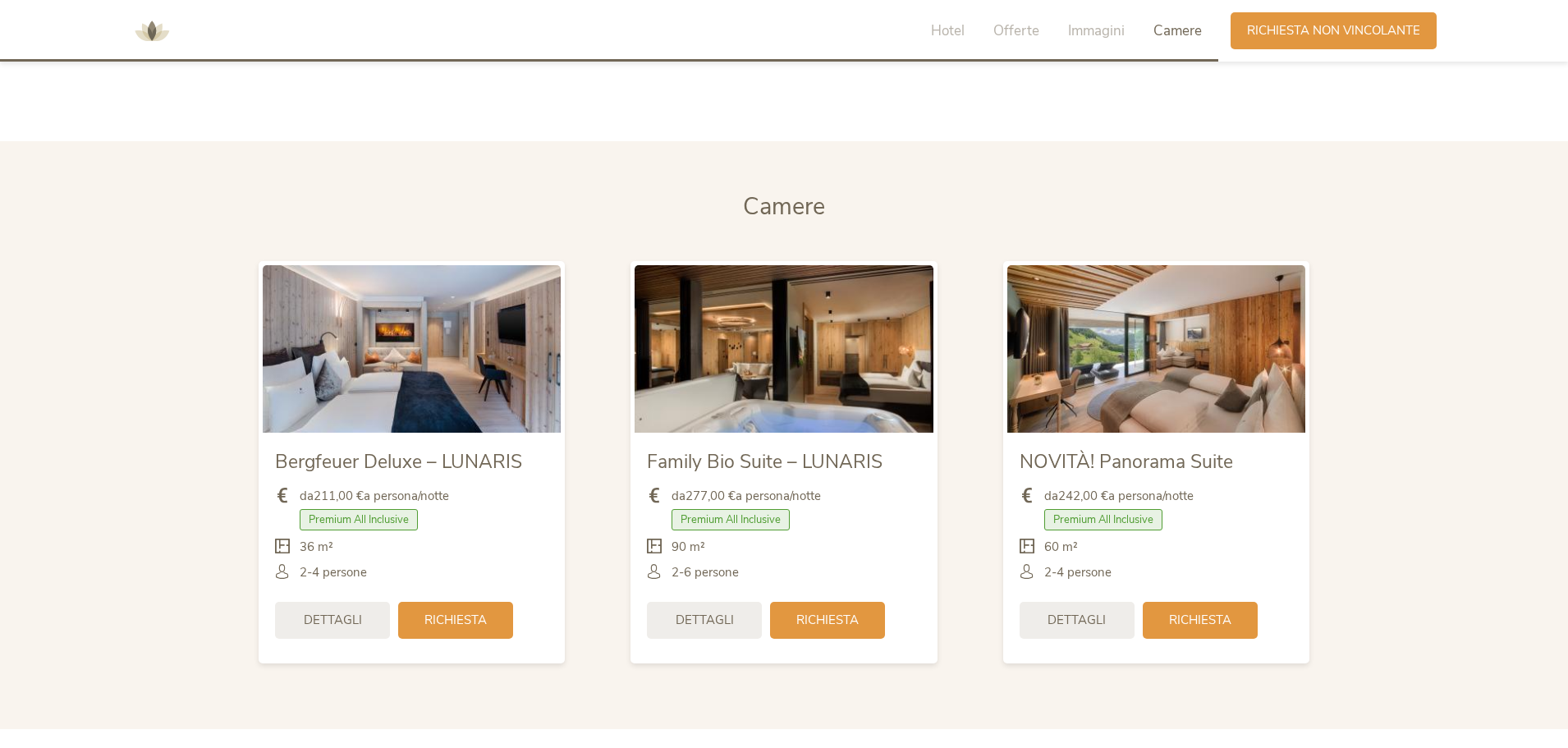
click at [280, 335] on img at bounding box center [411, 348] width 298 height 167
click at [322, 615] on span "Dettagli" at bounding box center [333, 618] width 58 height 17
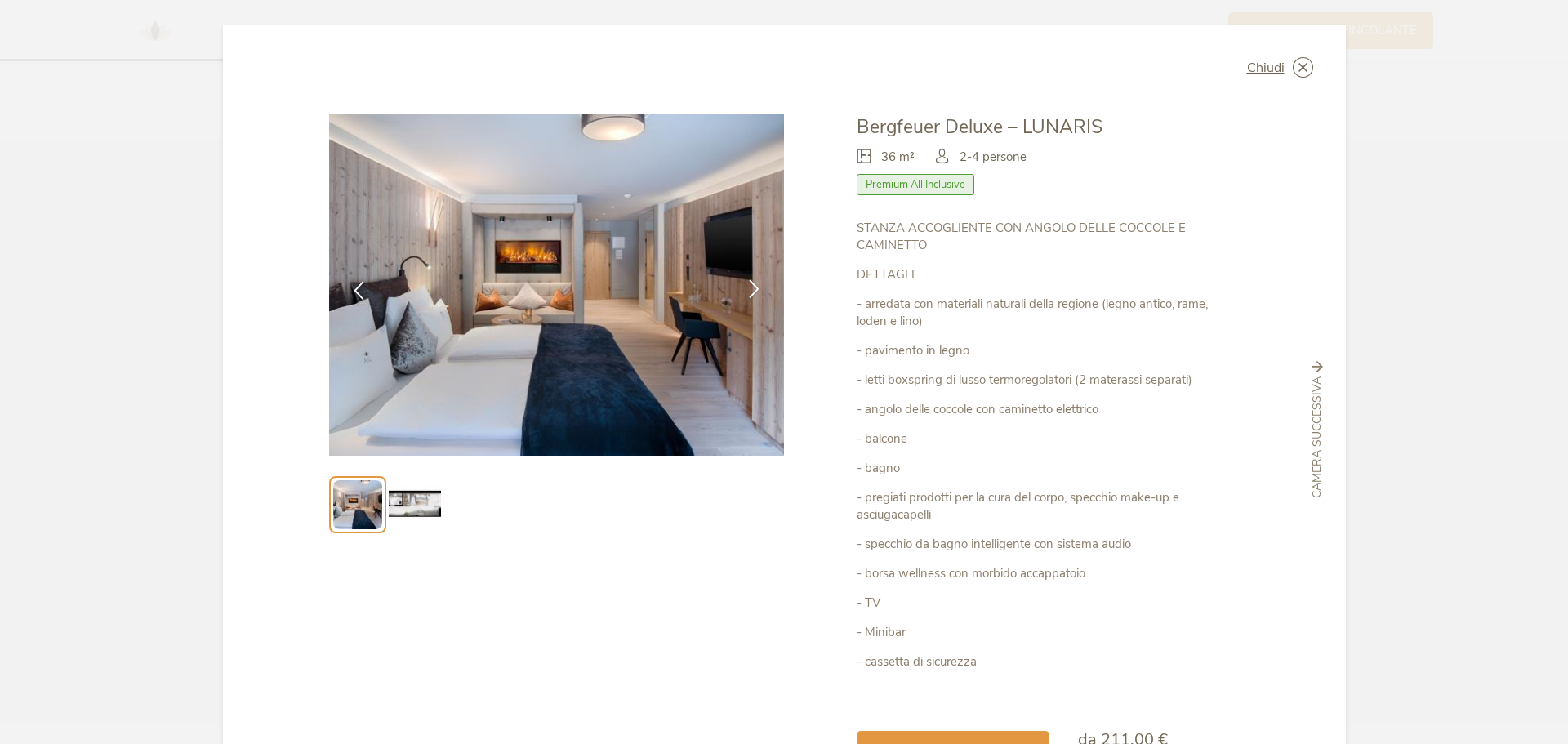
click at [749, 287] on icon at bounding box center [754, 288] width 19 height 19
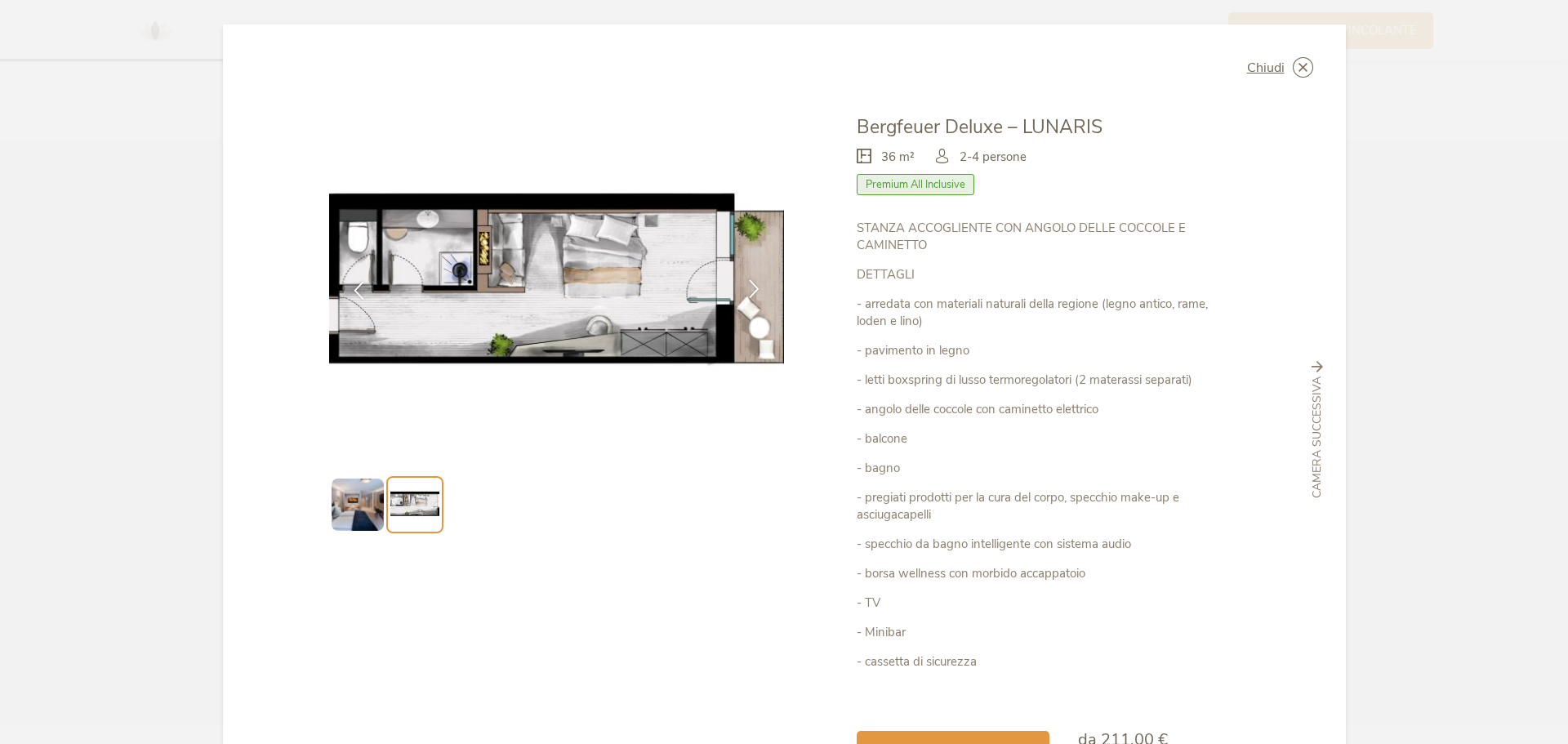
click at [749, 287] on icon at bounding box center [754, 288] width 19 height 19
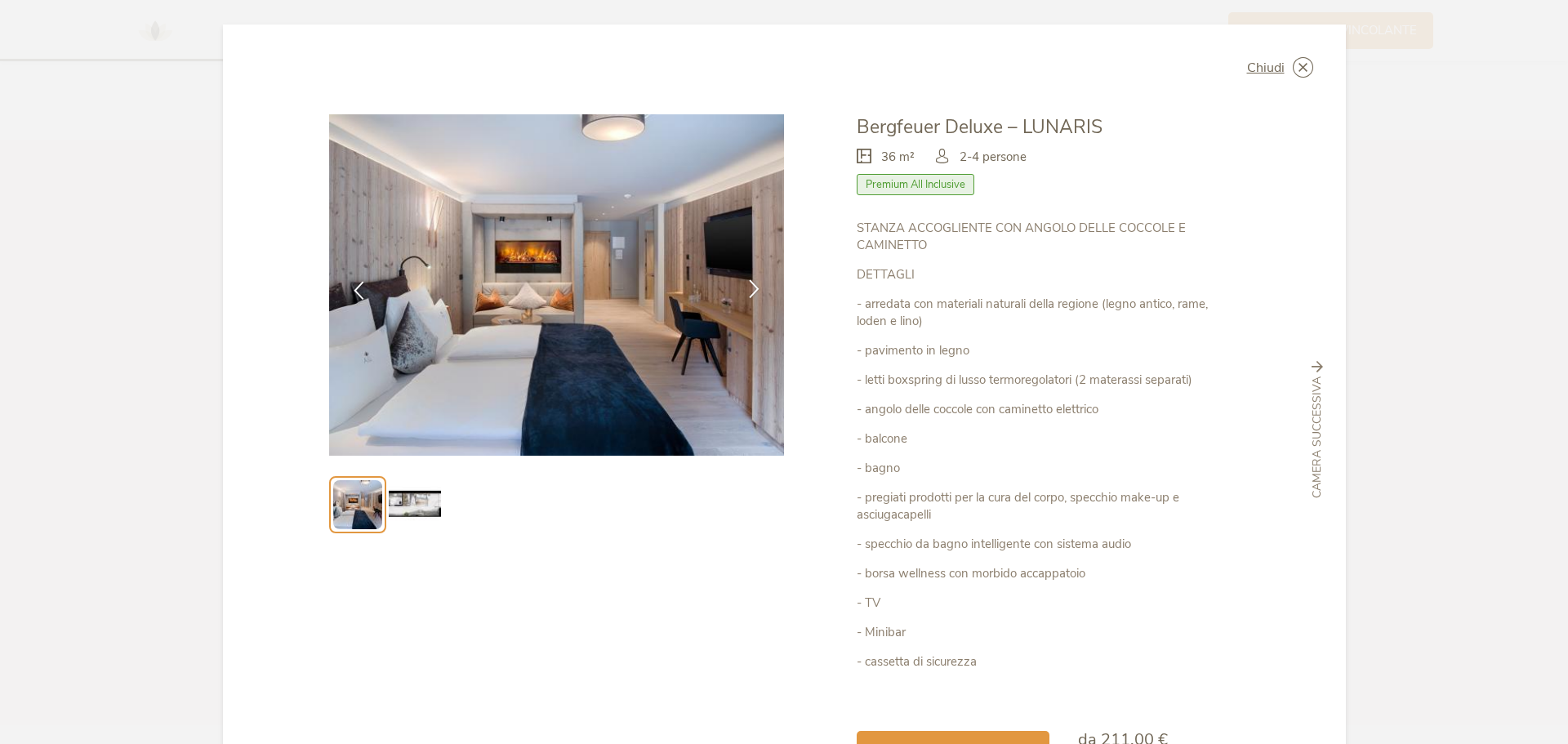
click at [749, 287] on icon at bounding box center [754, 288] width 19 height 19
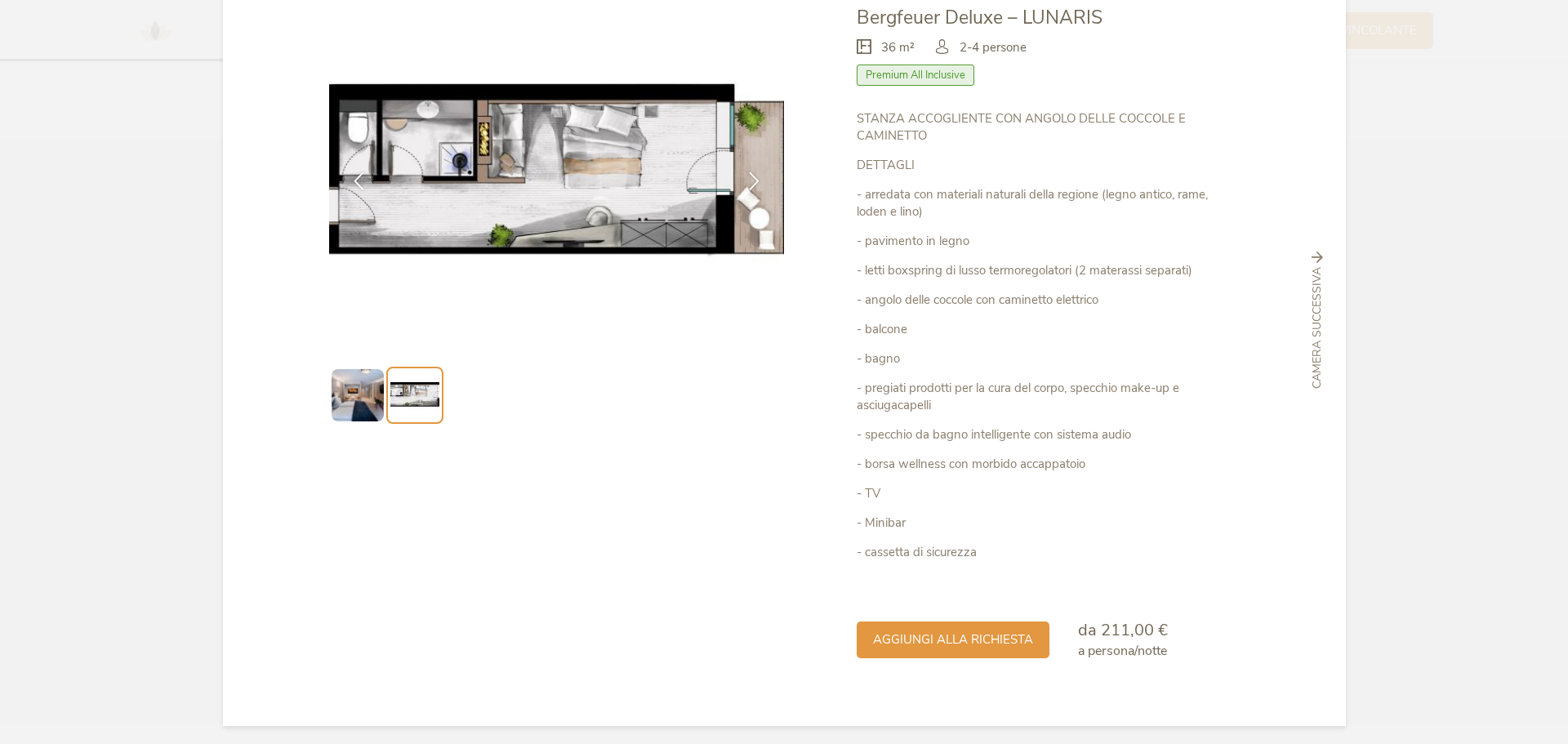
scroll to position [116, 0]
